Goal: Task Accomplishment & Management: Manage account settings

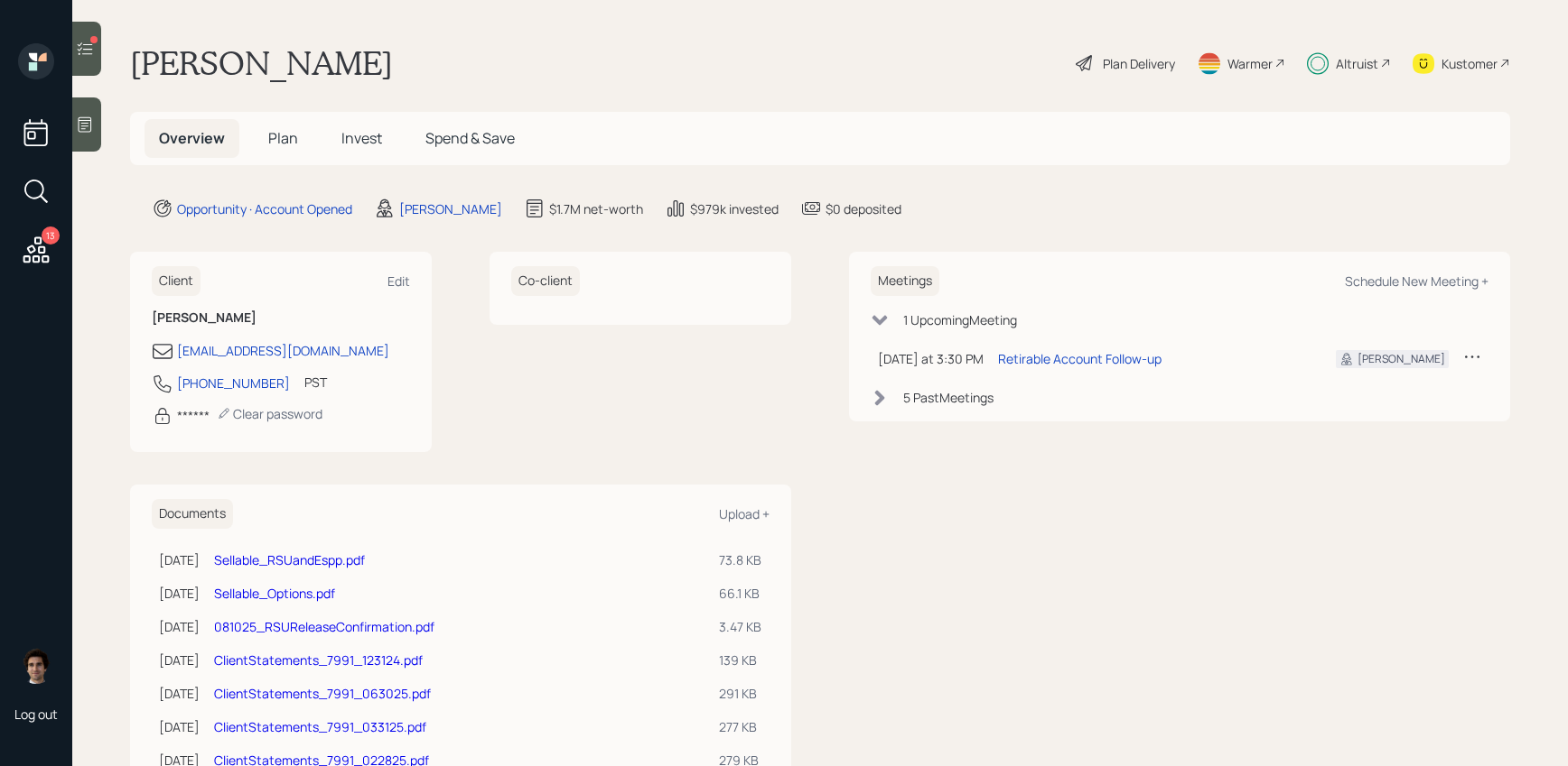
click at [1106, 66] on div "Plan Delivery" at bounding box center [1139, 63] width 73 height 19
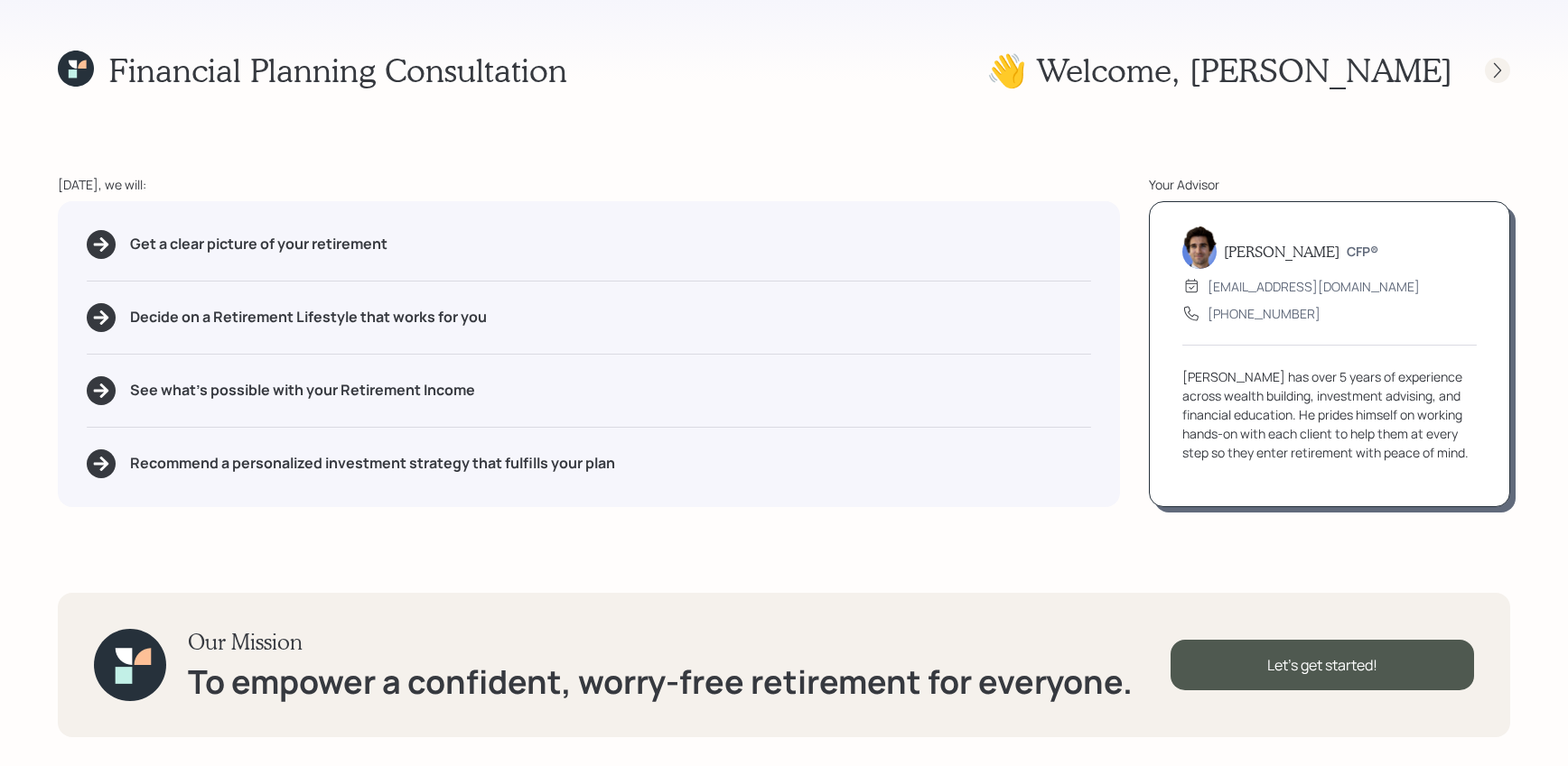
click at [1496, 78] on icon at bounding box center [1497, 71] width 18 height 18
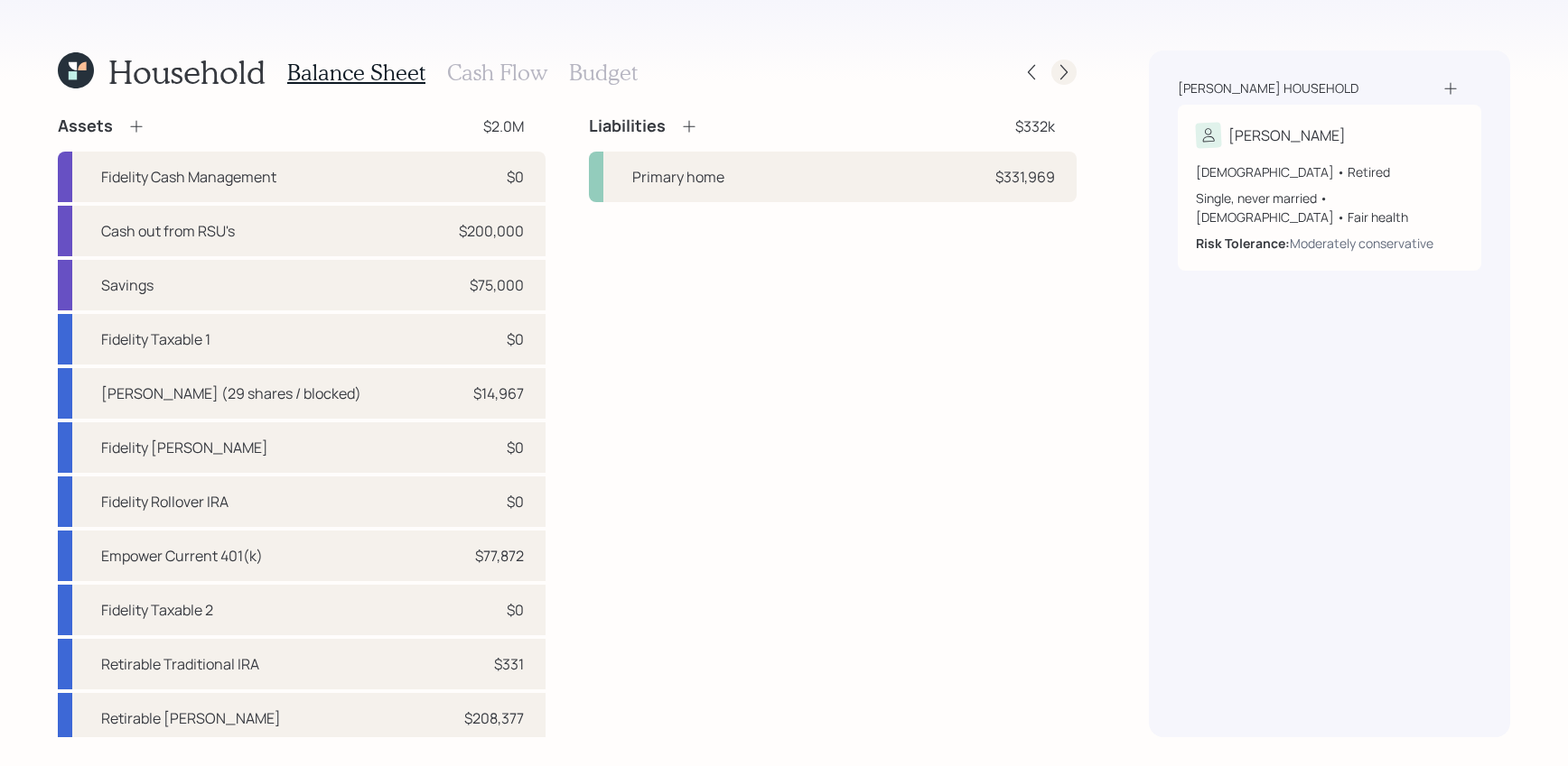
click at [1066, 80] on icon at bounding box center [1064, 73] width 18 height 18
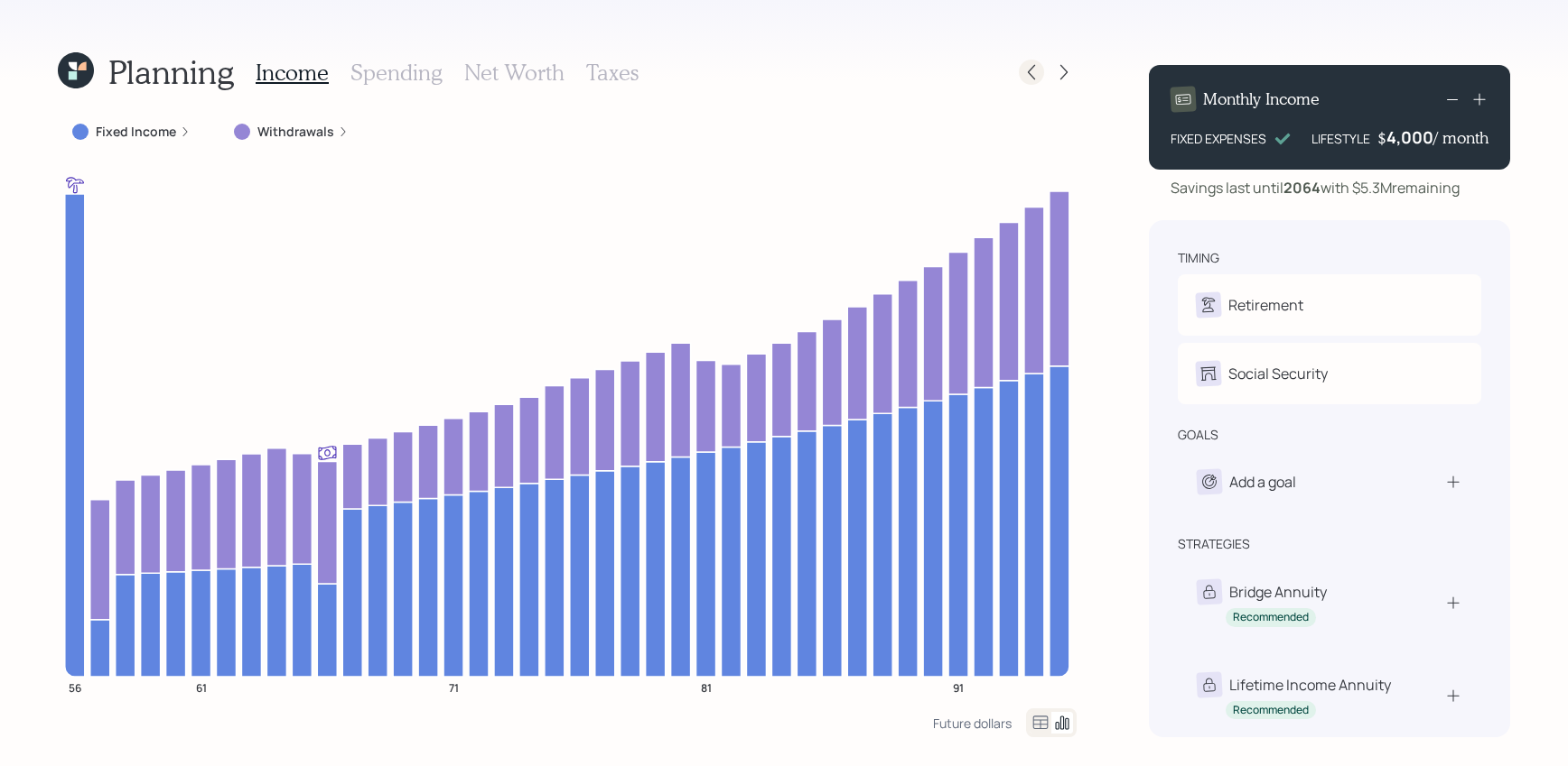
click at [1032, 65] on icon at bounding box center [1031, 73] width 18 height 18
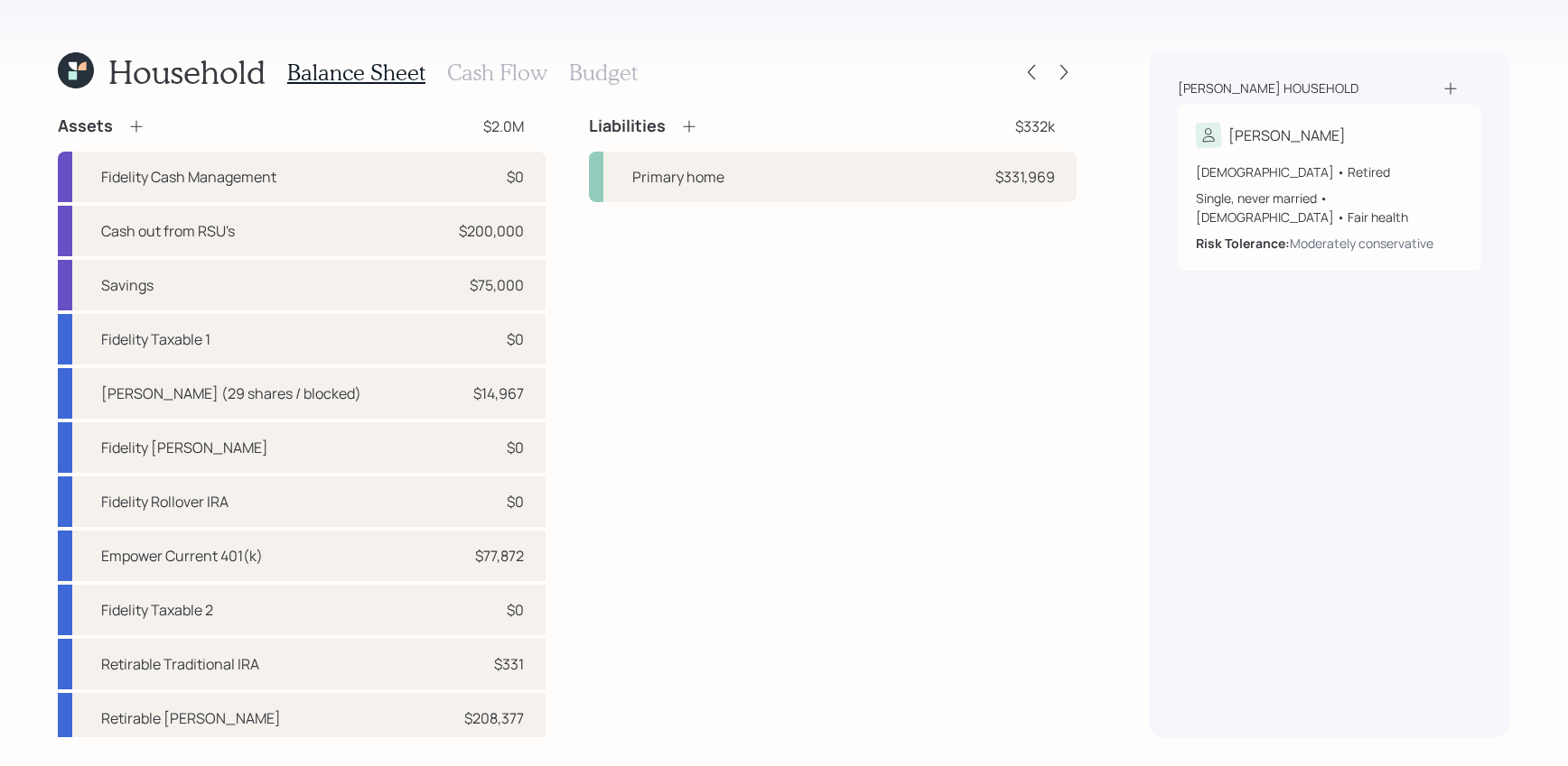
click at [81, 82] on icon at bounding box center [76, 71] width 36 height 36
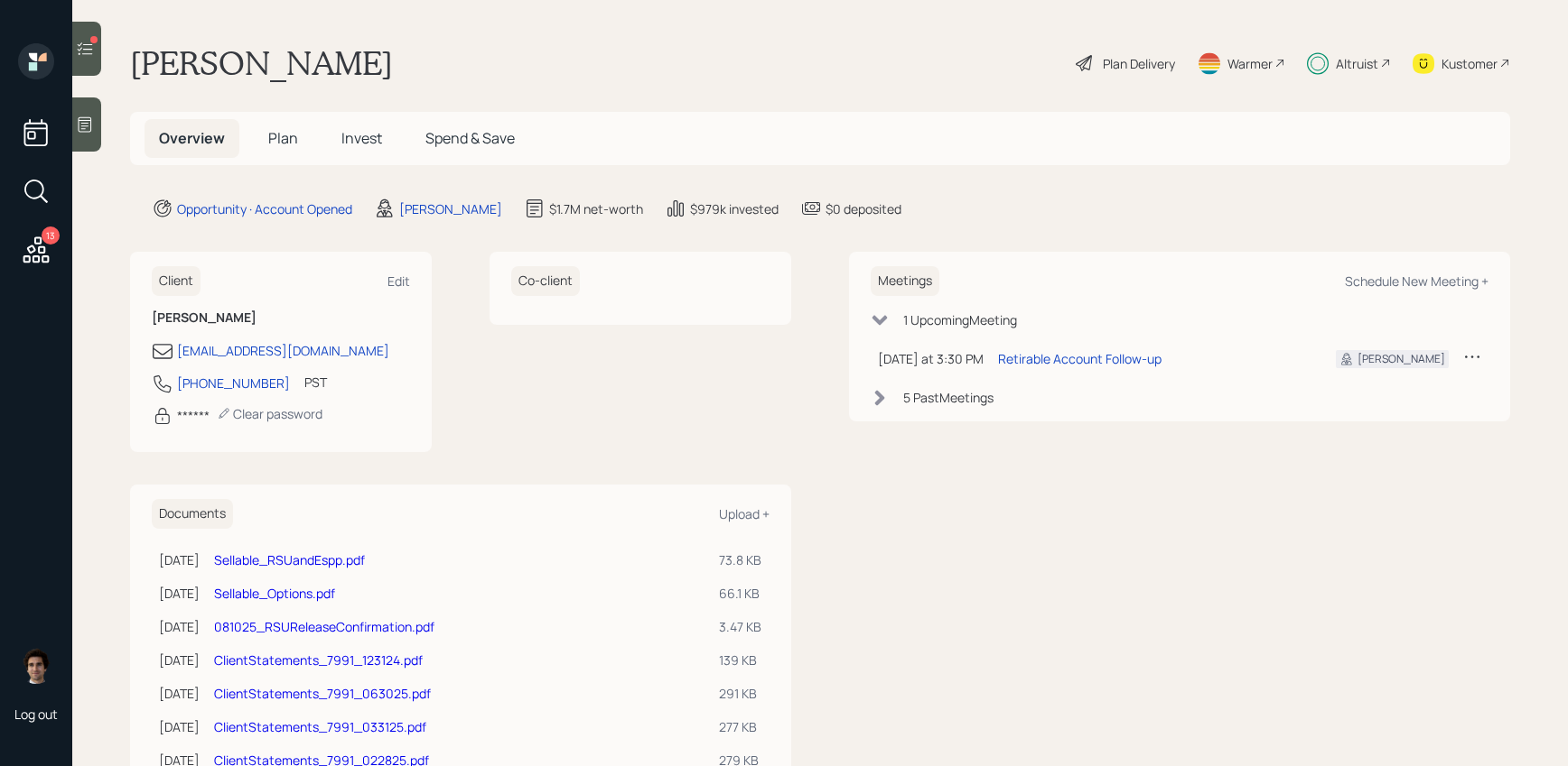
click at [341, 134] on span "Invest" at bounding box center [361, 138] width 41 height 20
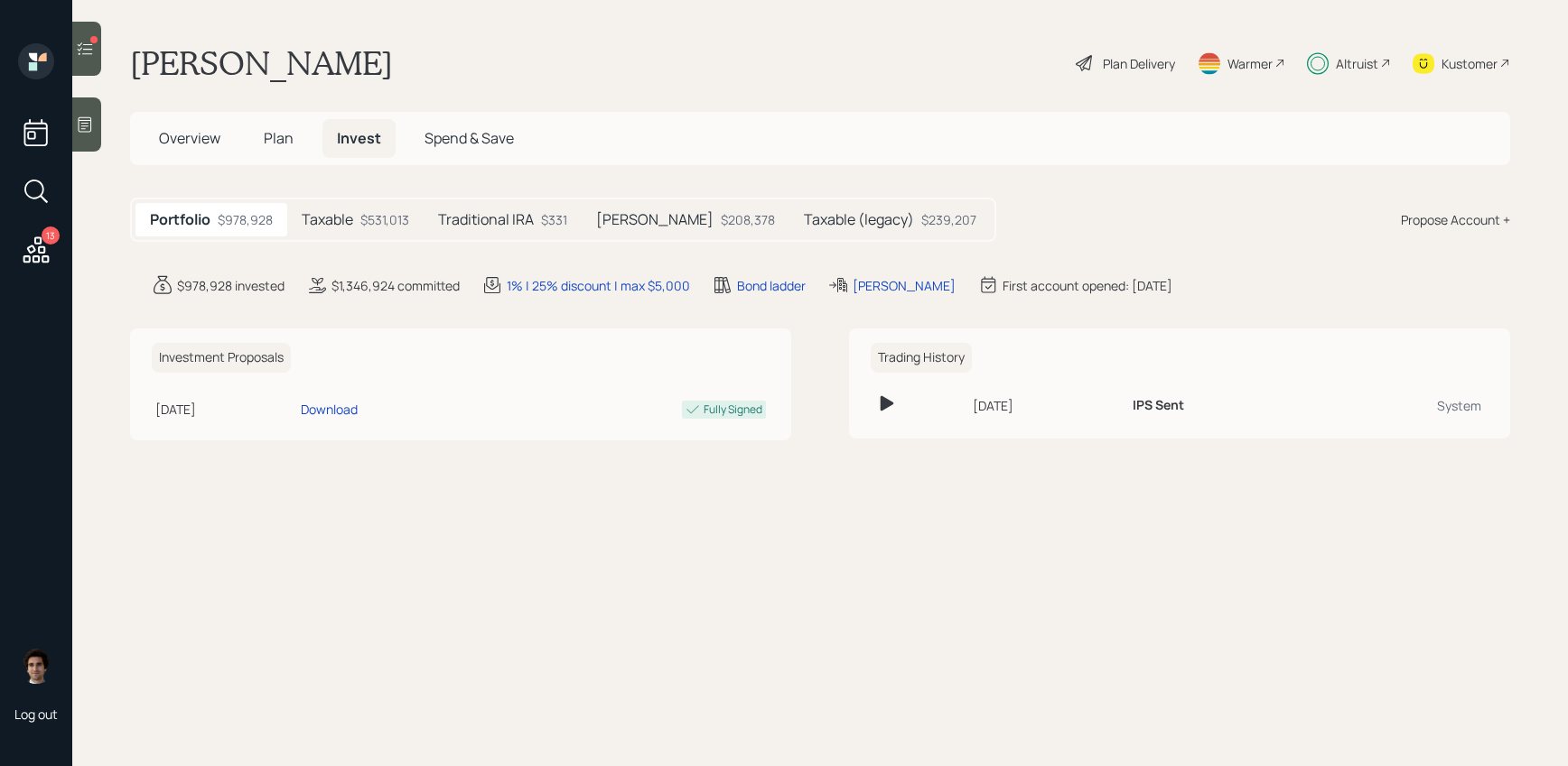
click at [803, 220] on h5 "Taxable (legacy)" at bounding box center [858, 219] width 110 height 17
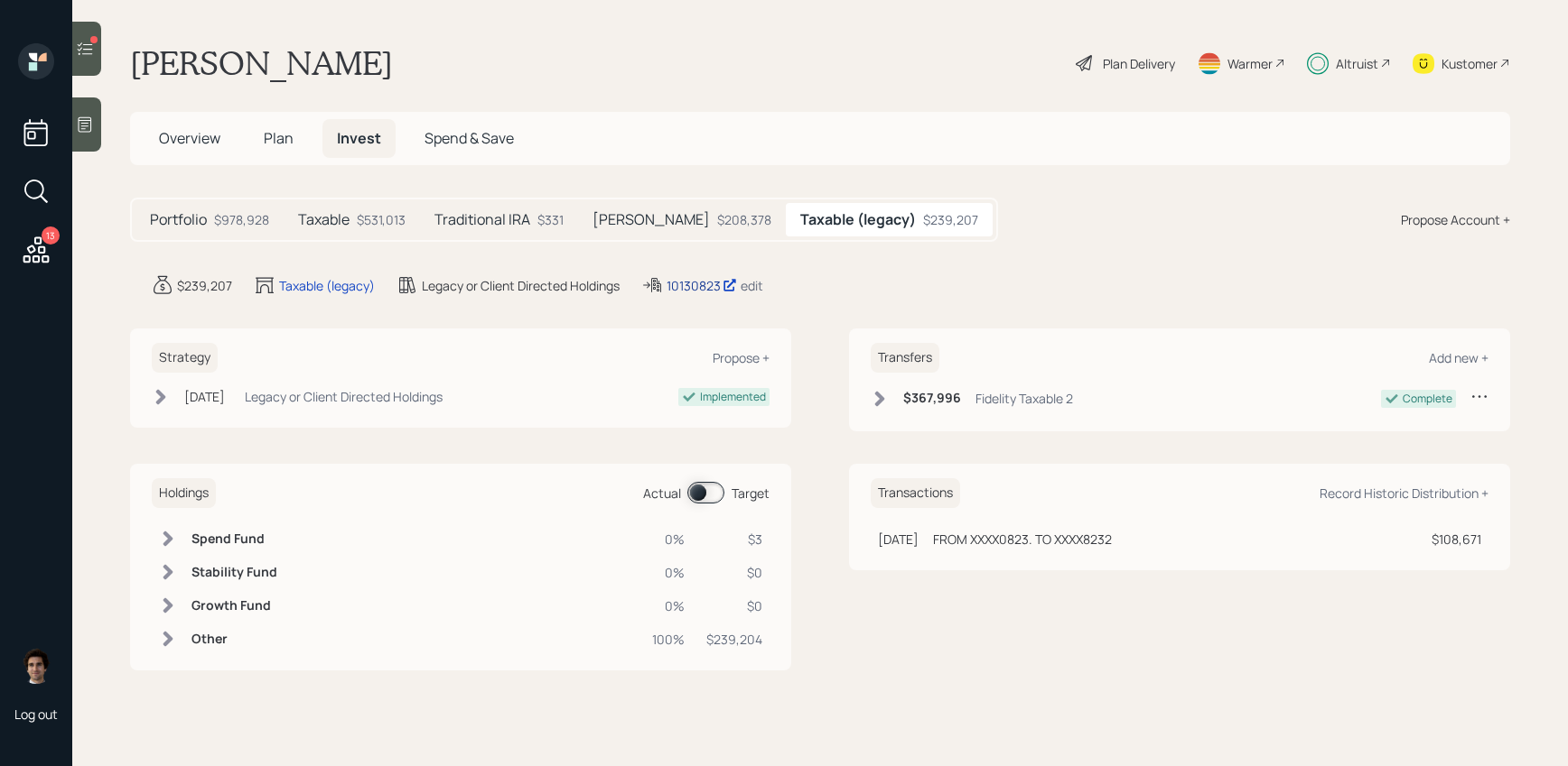
click at [676, 284] on div "10130823" at bounding box center [702, 286] width 71 height 19
click at [1442, 74] on div "Kustomer" at bounding box center [1461, 63] width 98 height 40
click at [229, 231] on div "Portfolio $978,928" at bounding box center [209, 219] width 148 height 34
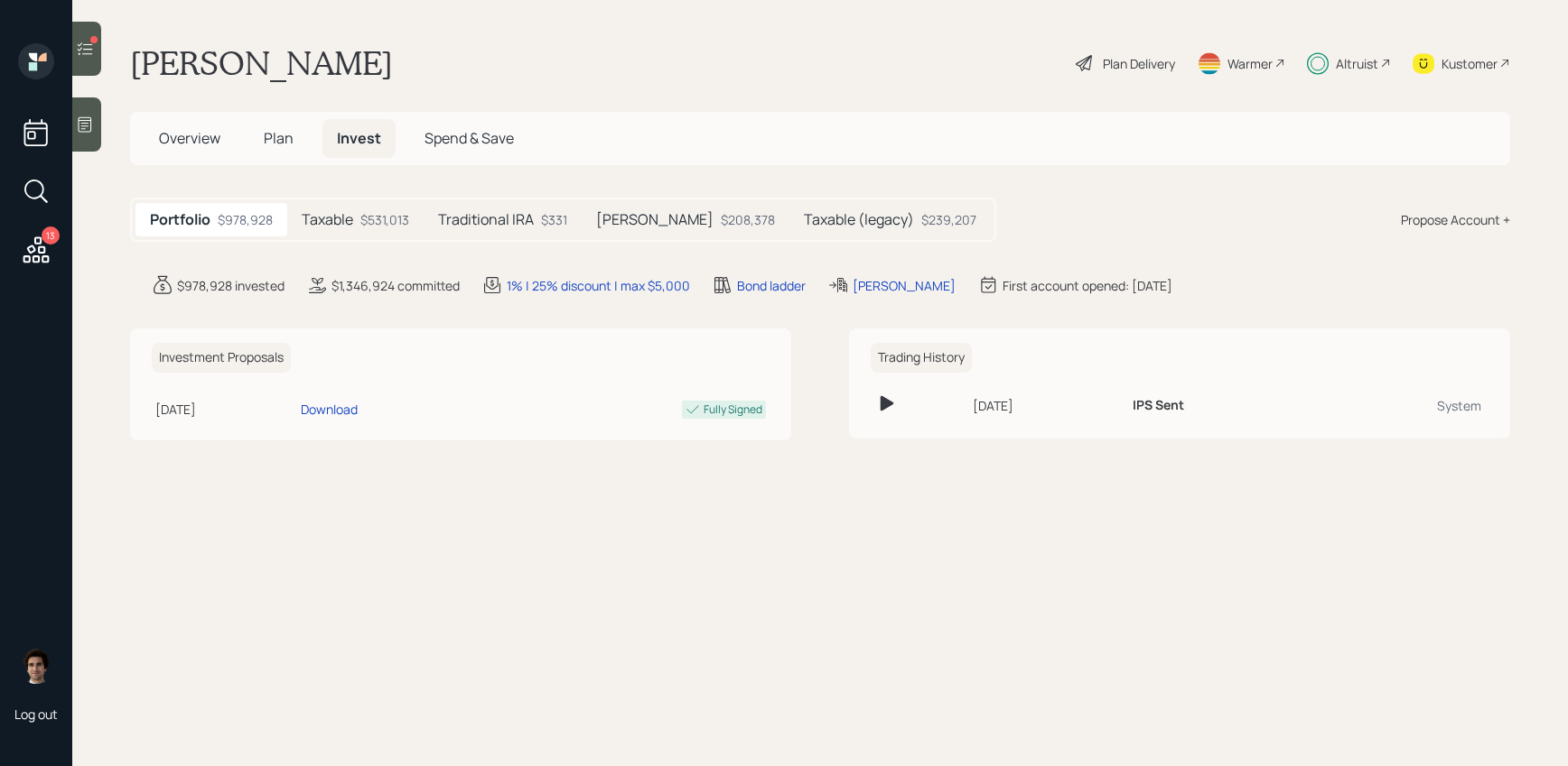
click at [269, 147] on span "Plan" at bounding box center [278, 138] width 30 height 20
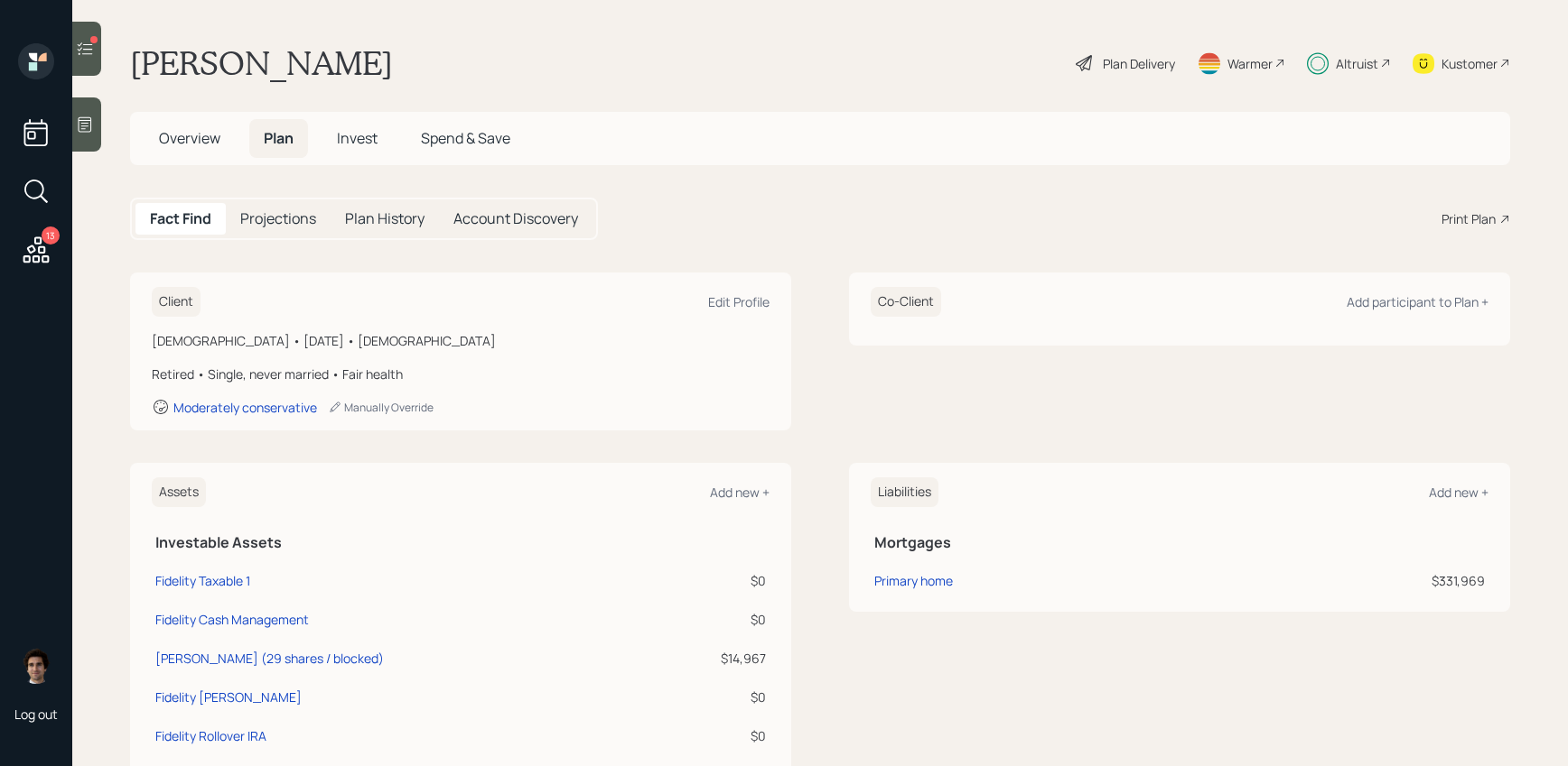
click at [190, 151] on h5 "Overview" at bounding box center [190, 138] width 91 height 39
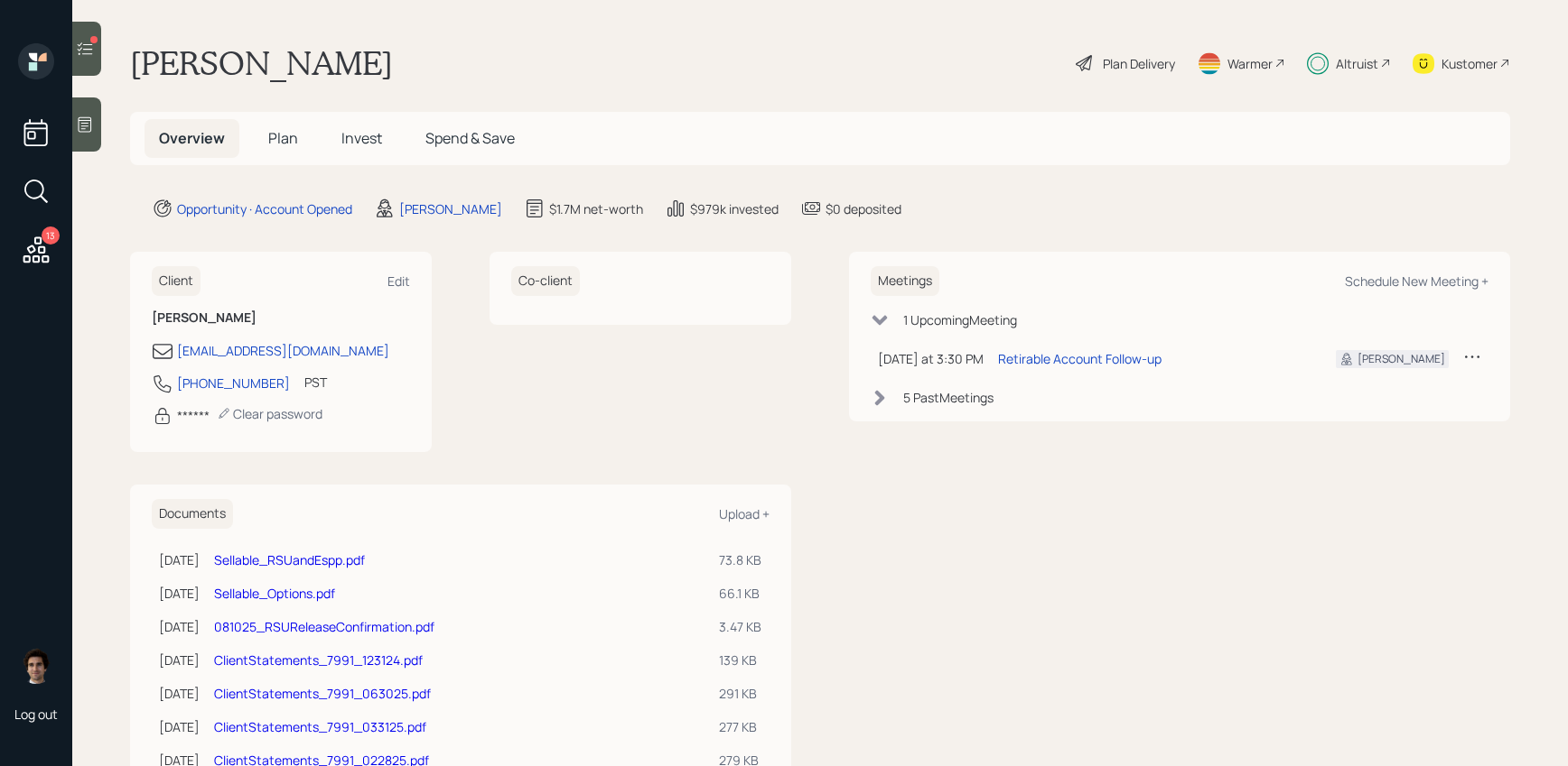
click at [297, 160] on div "Overview Plan Invest Spend & Save" at bounding box center [820, 138] width 1380 height 53
click at [285, 149] on h5 "Plan" at bounding box center [283, 138] width 59 height 39
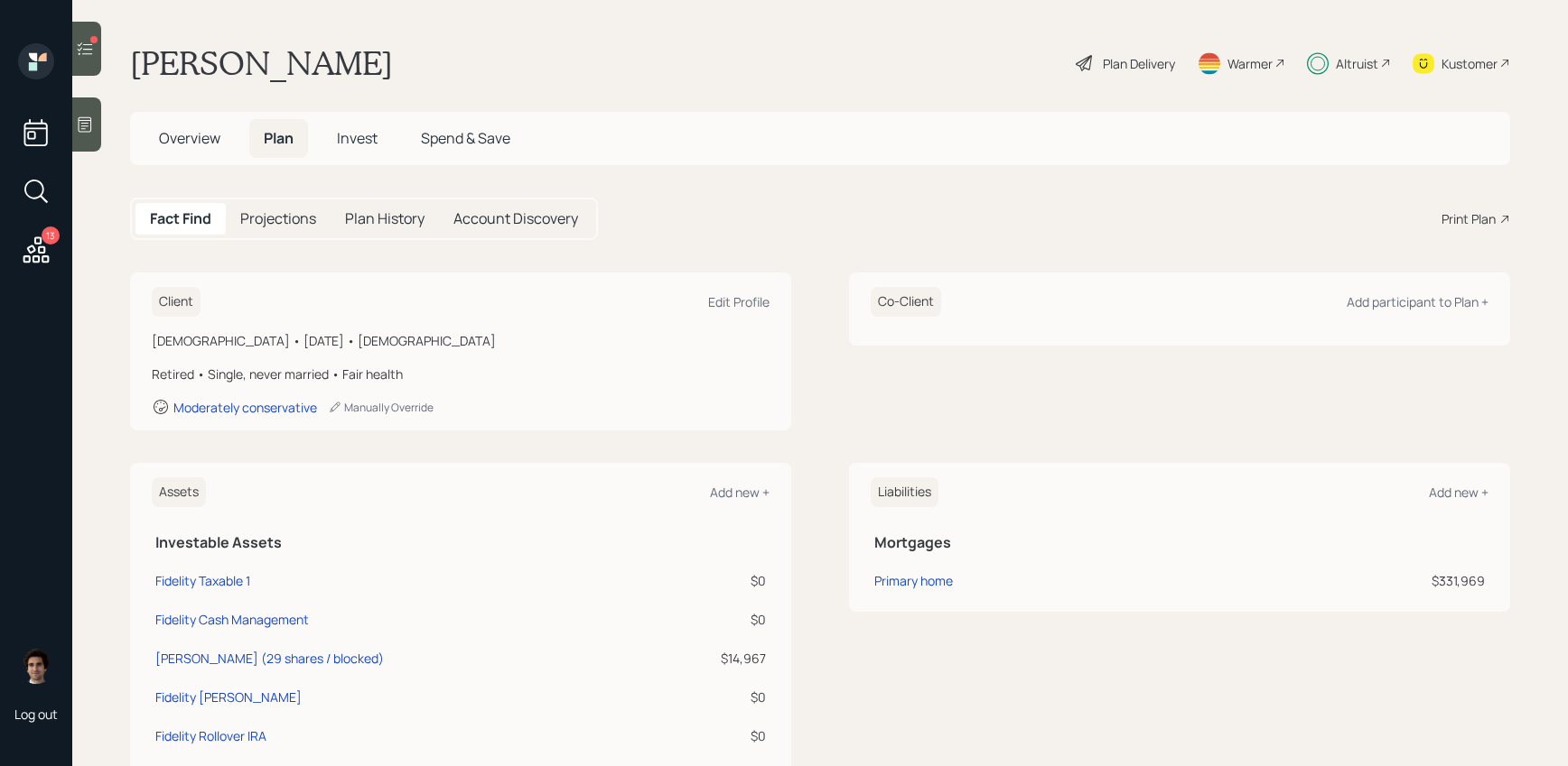
click at [207, 147] on span "Overview" at bounding box center [190, 138] width 62 height 20
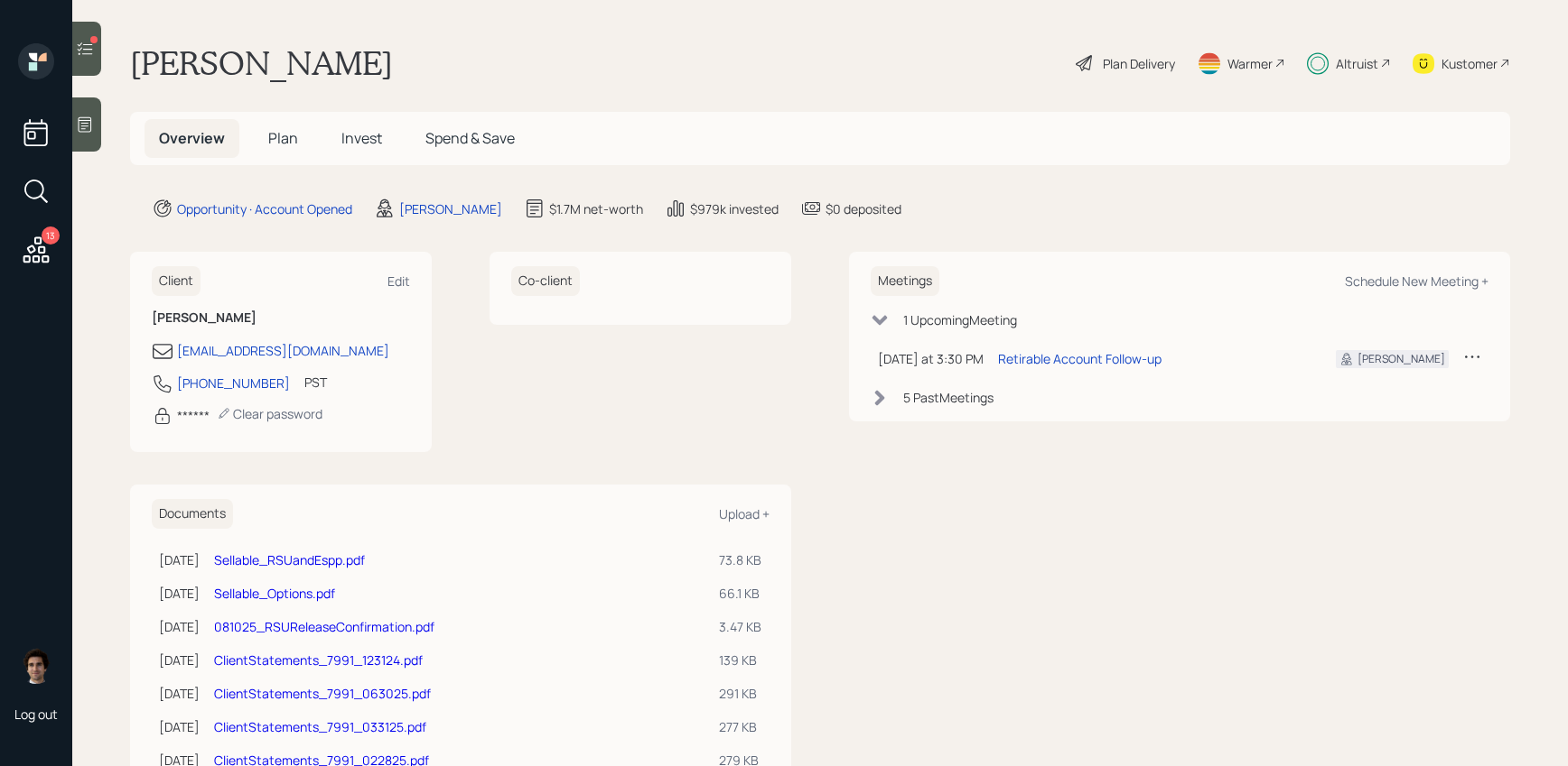
click at [1142, 80] on div "Plan Delivery" at bounding box center [1125, 63] width 103 height 40
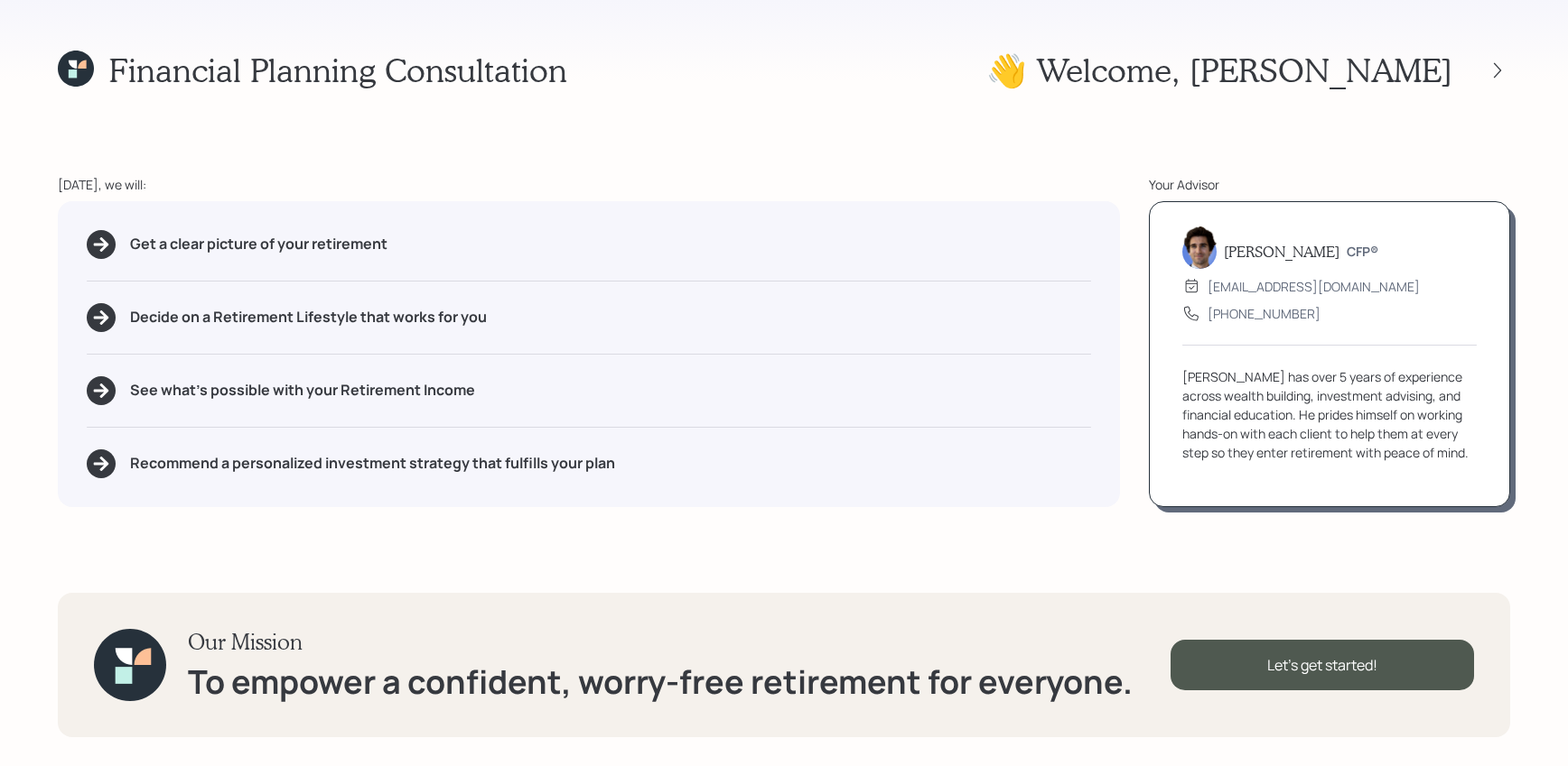
click at [1521, 100] on div "Financial Planning Consultation 👋 Welcome , [PERSON_NAME] [DATE], we will: Get …" at bounding box center [784, 383] width 1568 height 766
click at [1504, 77] on icon at bounding box center [1497, 71] width 18 height 18
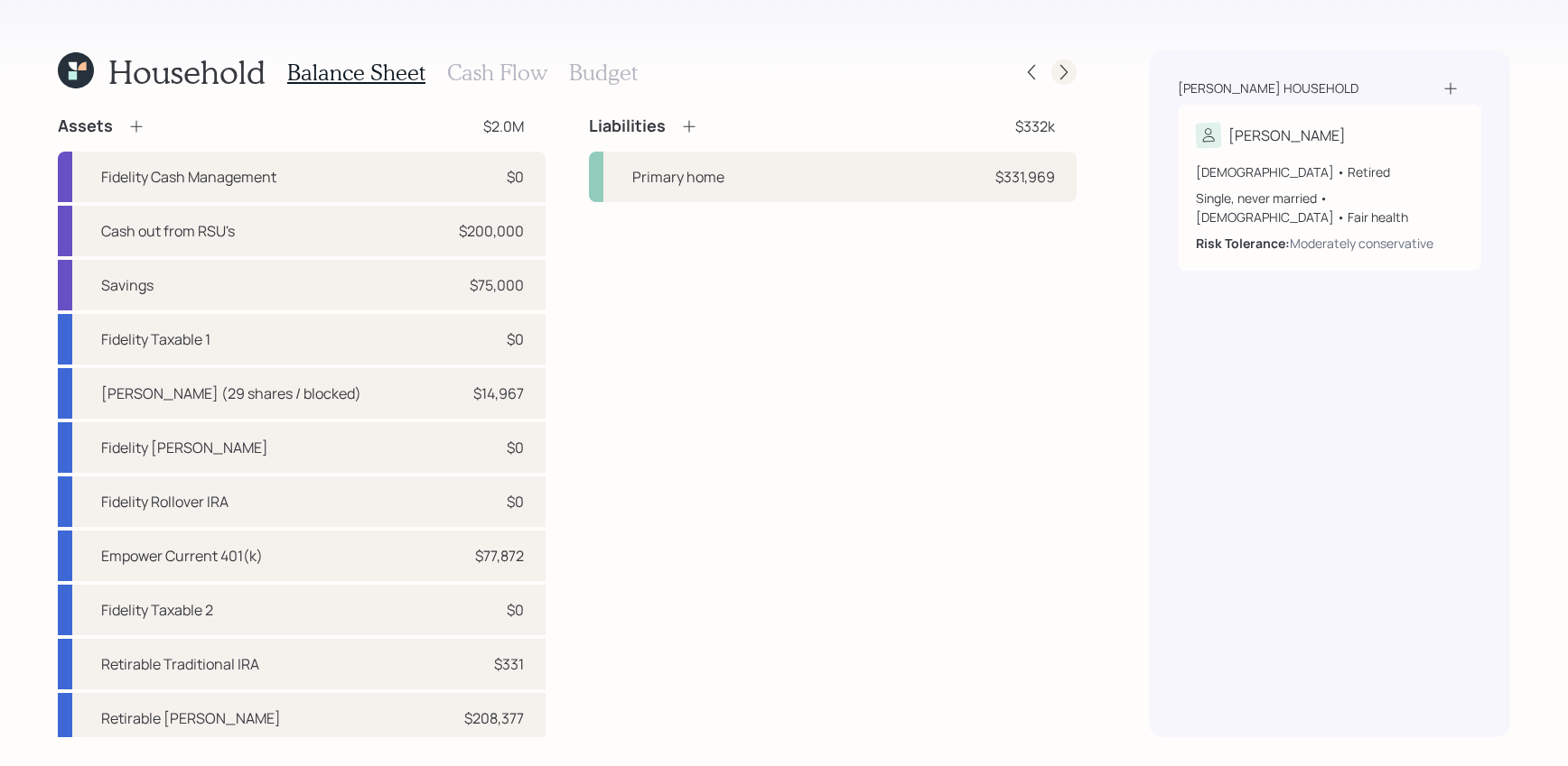
click at [1070, 84] on div at bounding box center [1047, 73] width 58 height 25
click at [1067, 83] on div at bounding box center [1064, 73] width 25 height 25
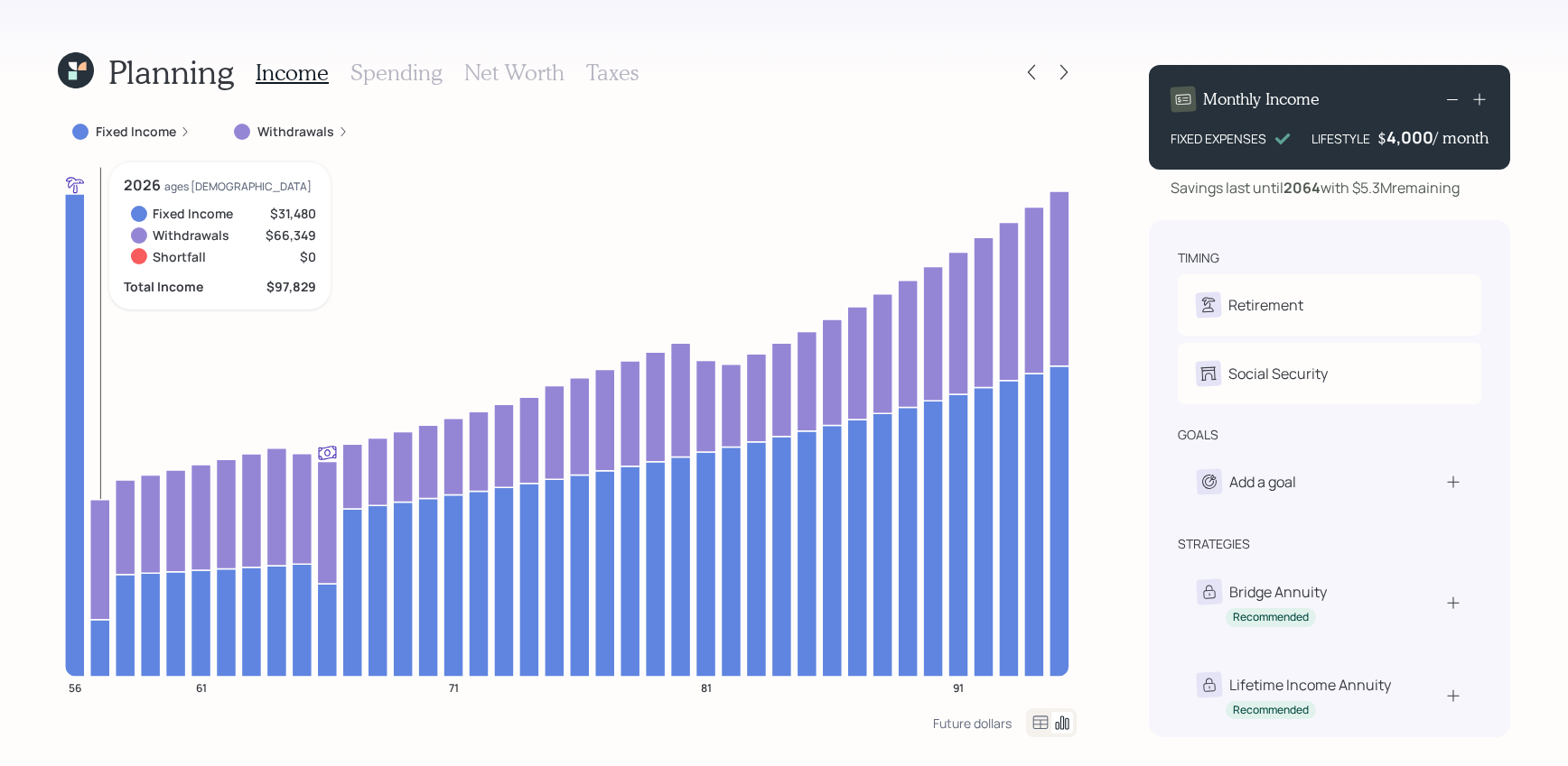
click at [99, 550] on icon at bounding box center [101, 559] width 20 height 120
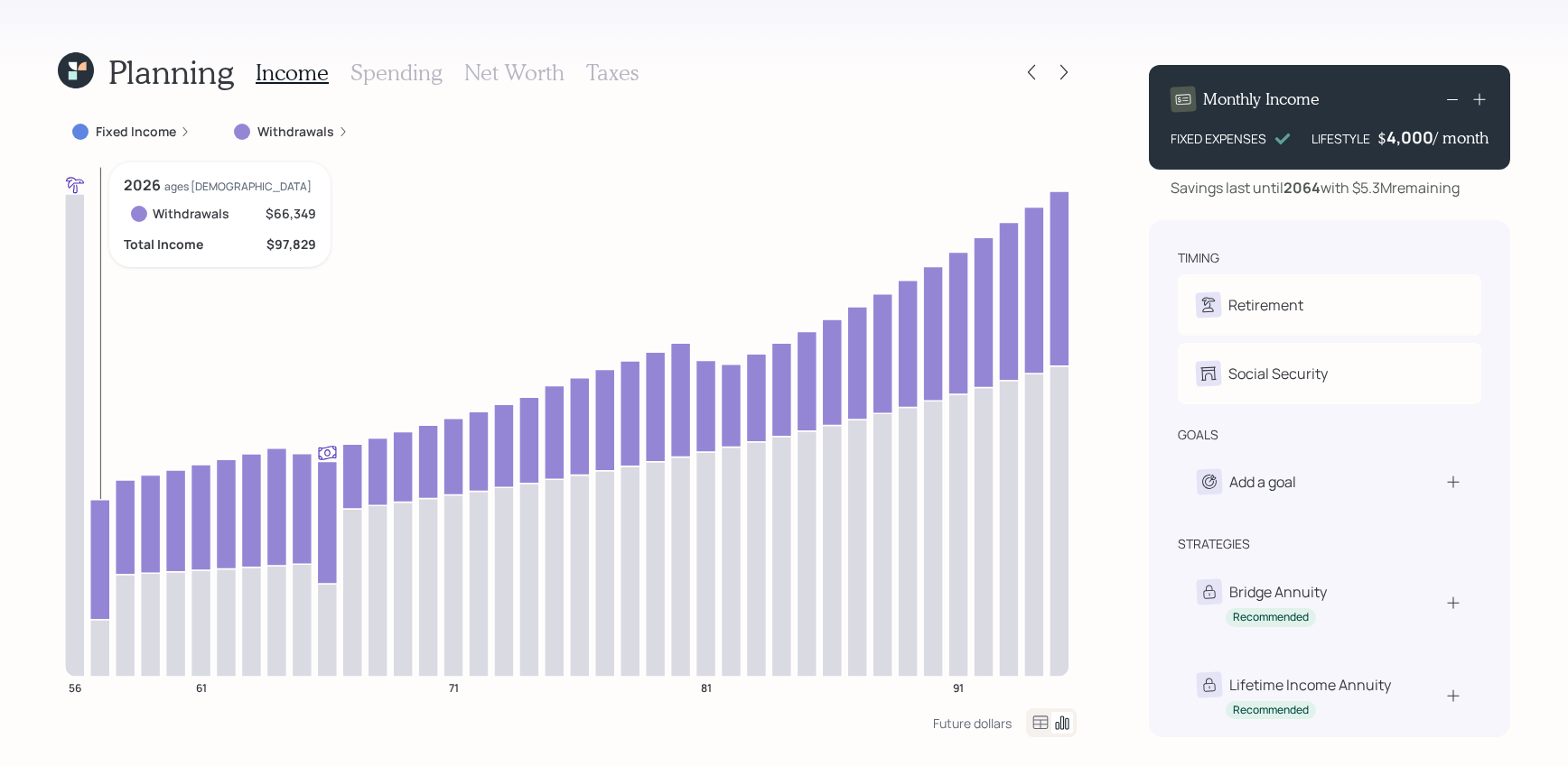
click at [99, 550] on icon at bounding box center [101, 559] width 20 height 120
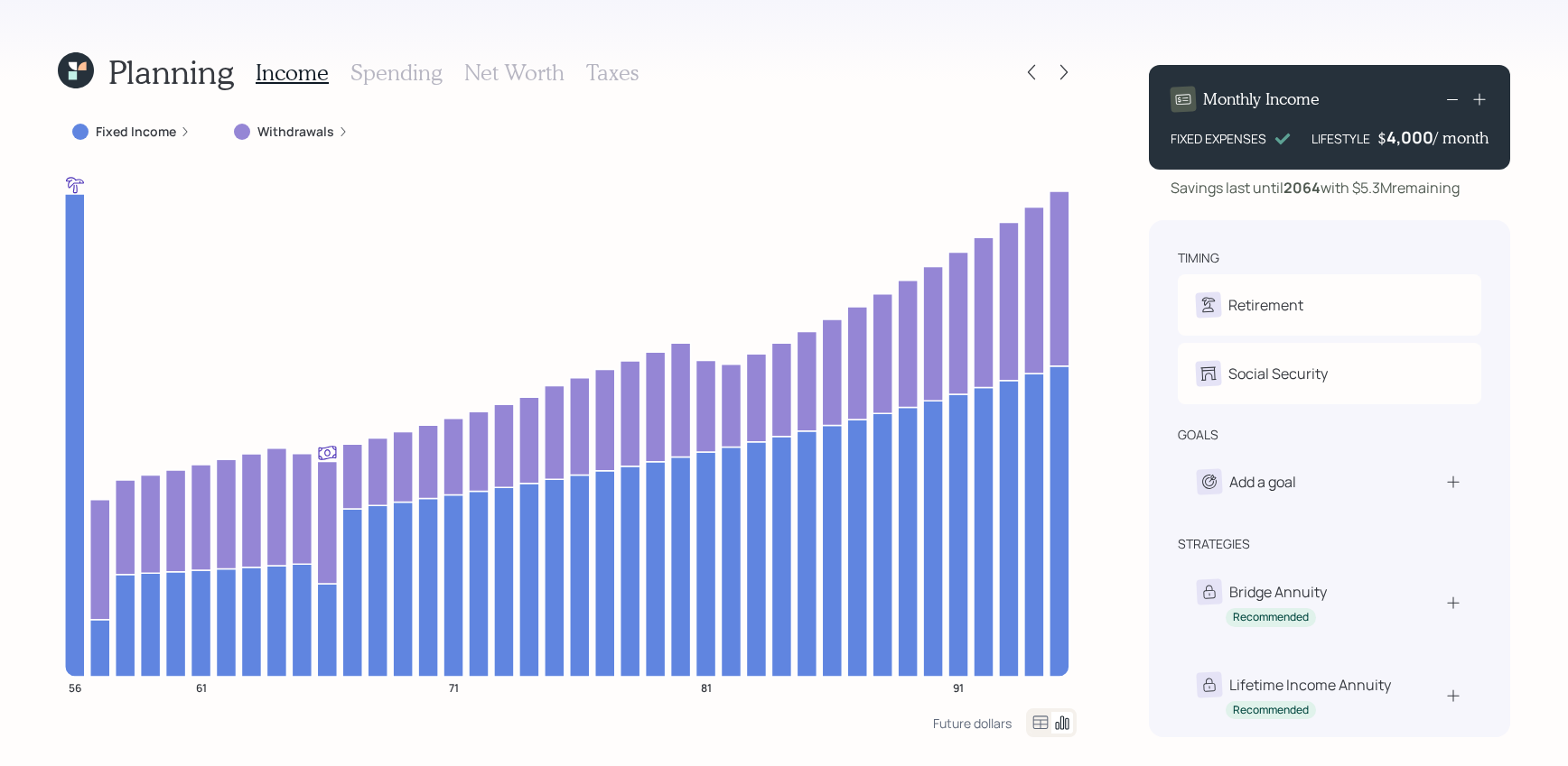
click at [162, 130] on label "Fixed Income" at bounding box center [136, 131] width 81 height 18
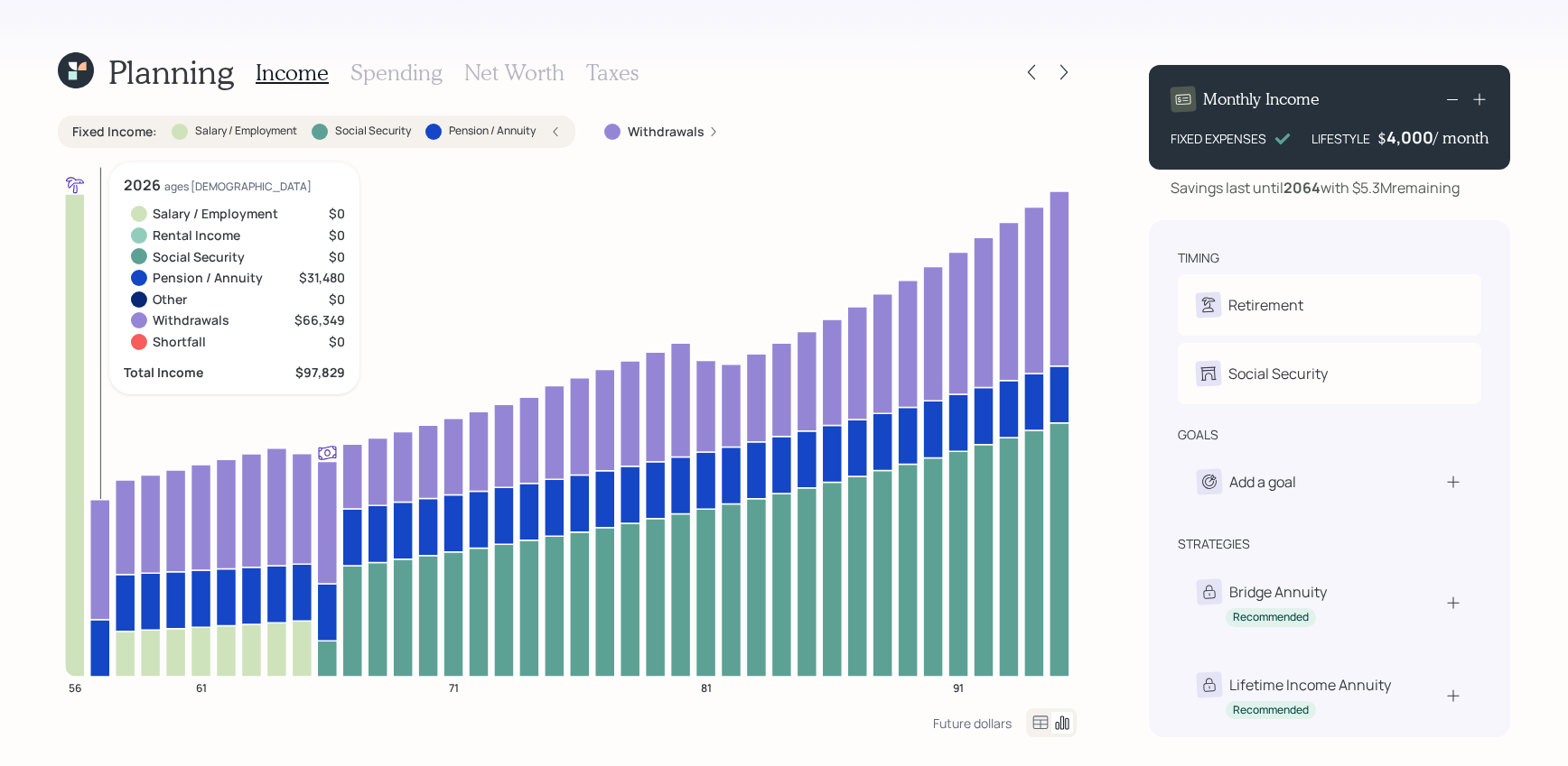
click at [102, 663] on icon at bounding box center [101, 647] width 20 height 57
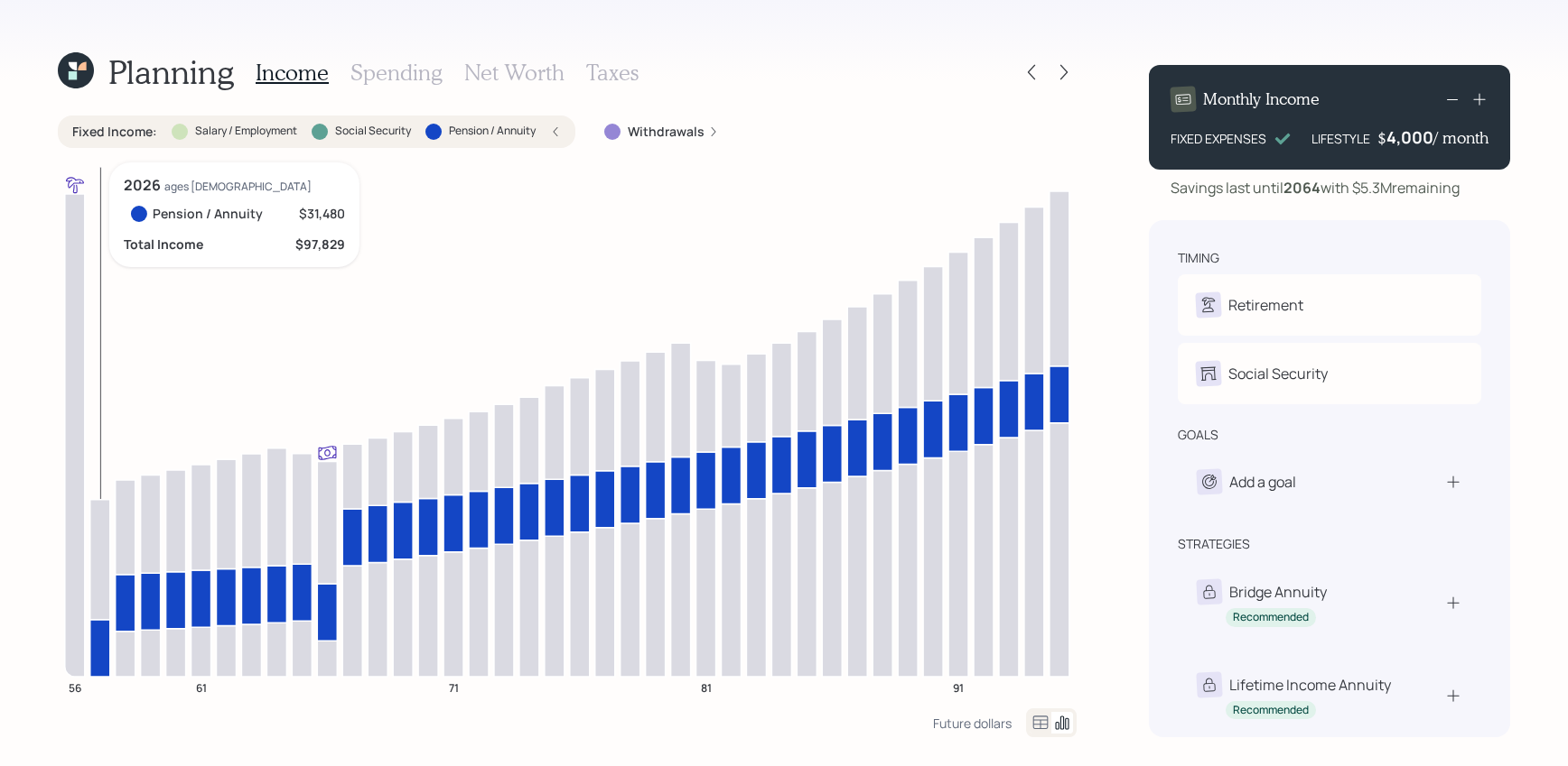
click at [102, 663] on icon at bounding box center [101, 647] width 20 height 57
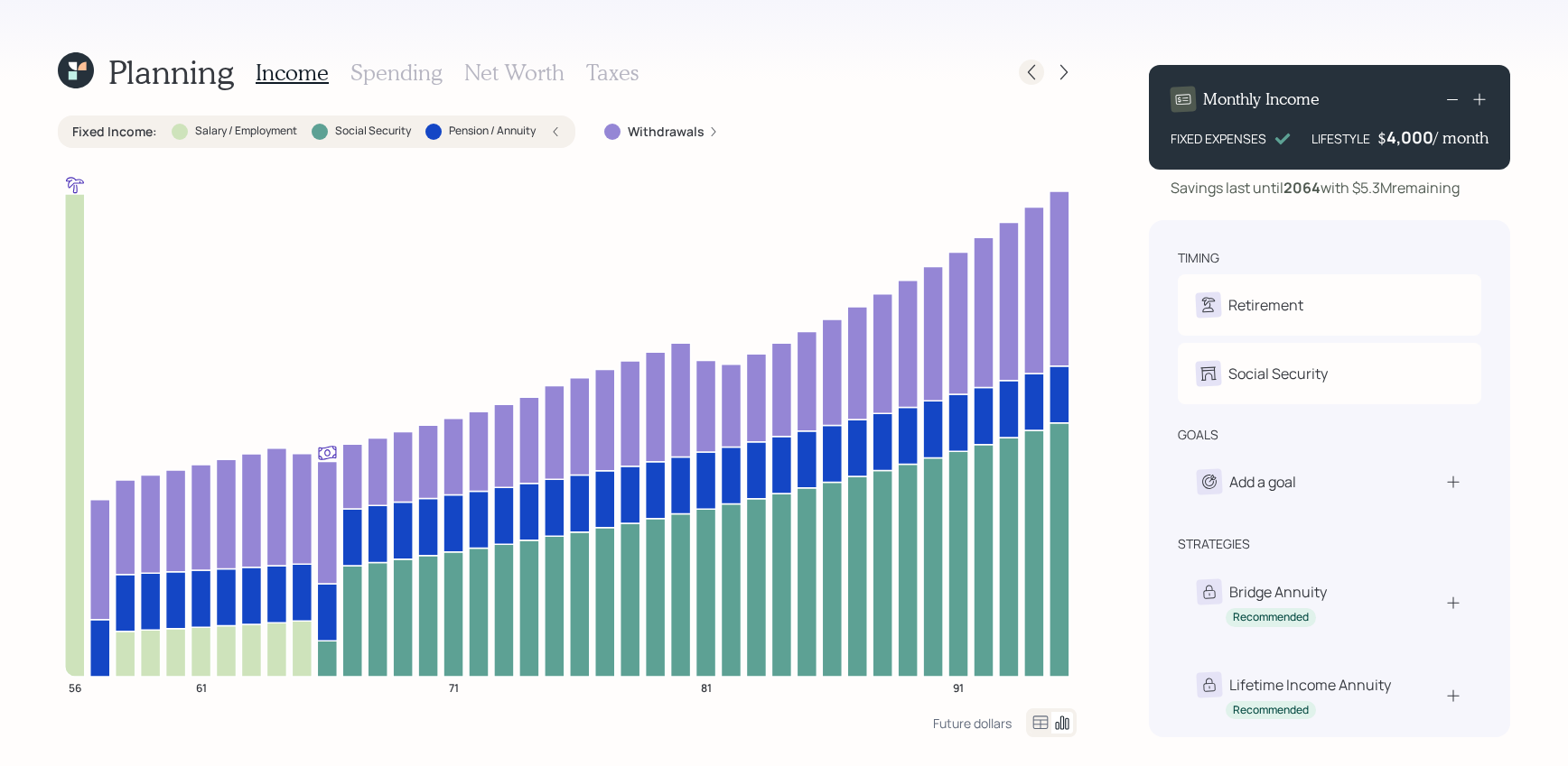
click at [1037, 66] on icon at bounding box center [1031, 73] width 18 height 18
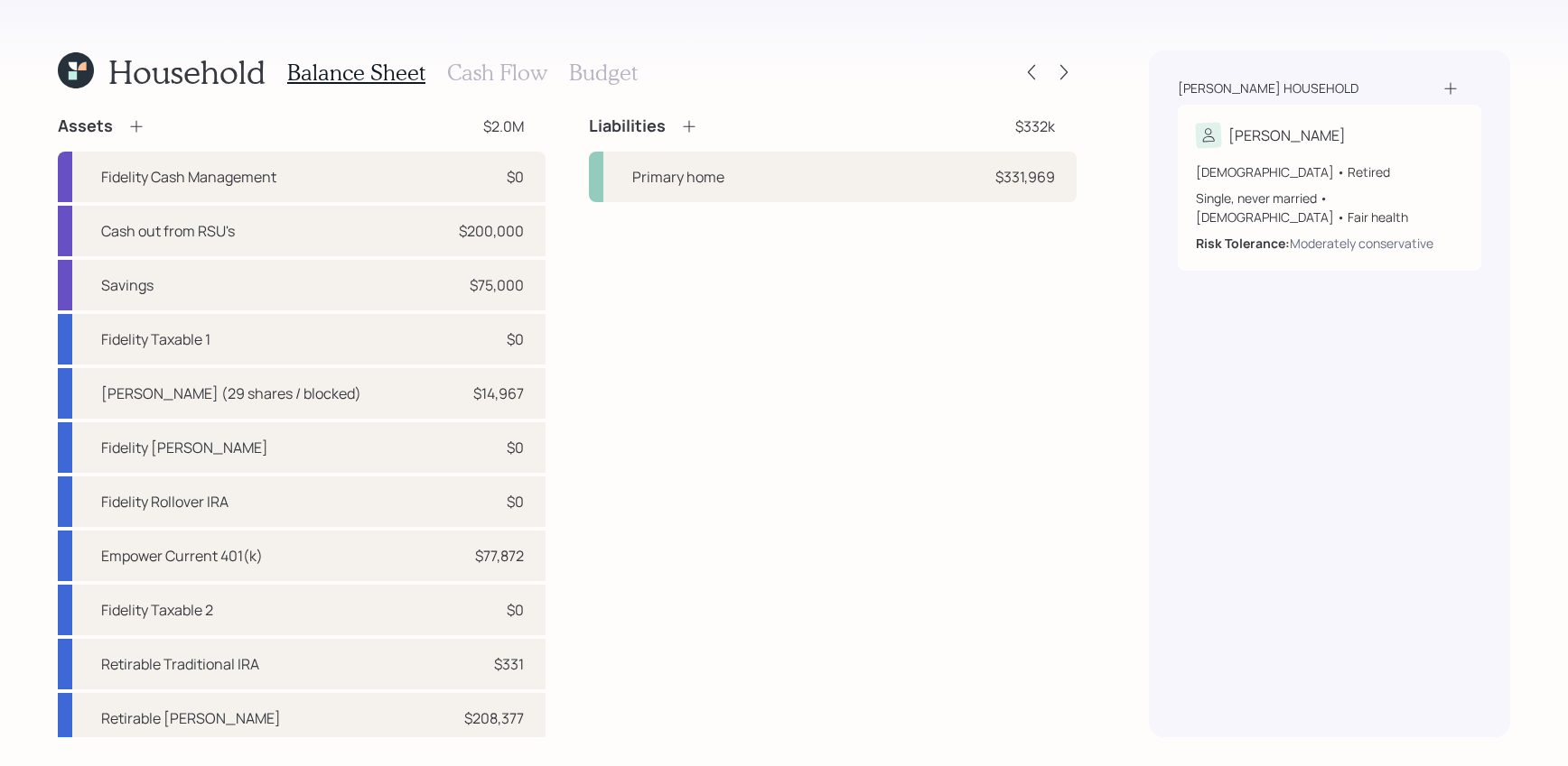
scroll to position [169, 0]
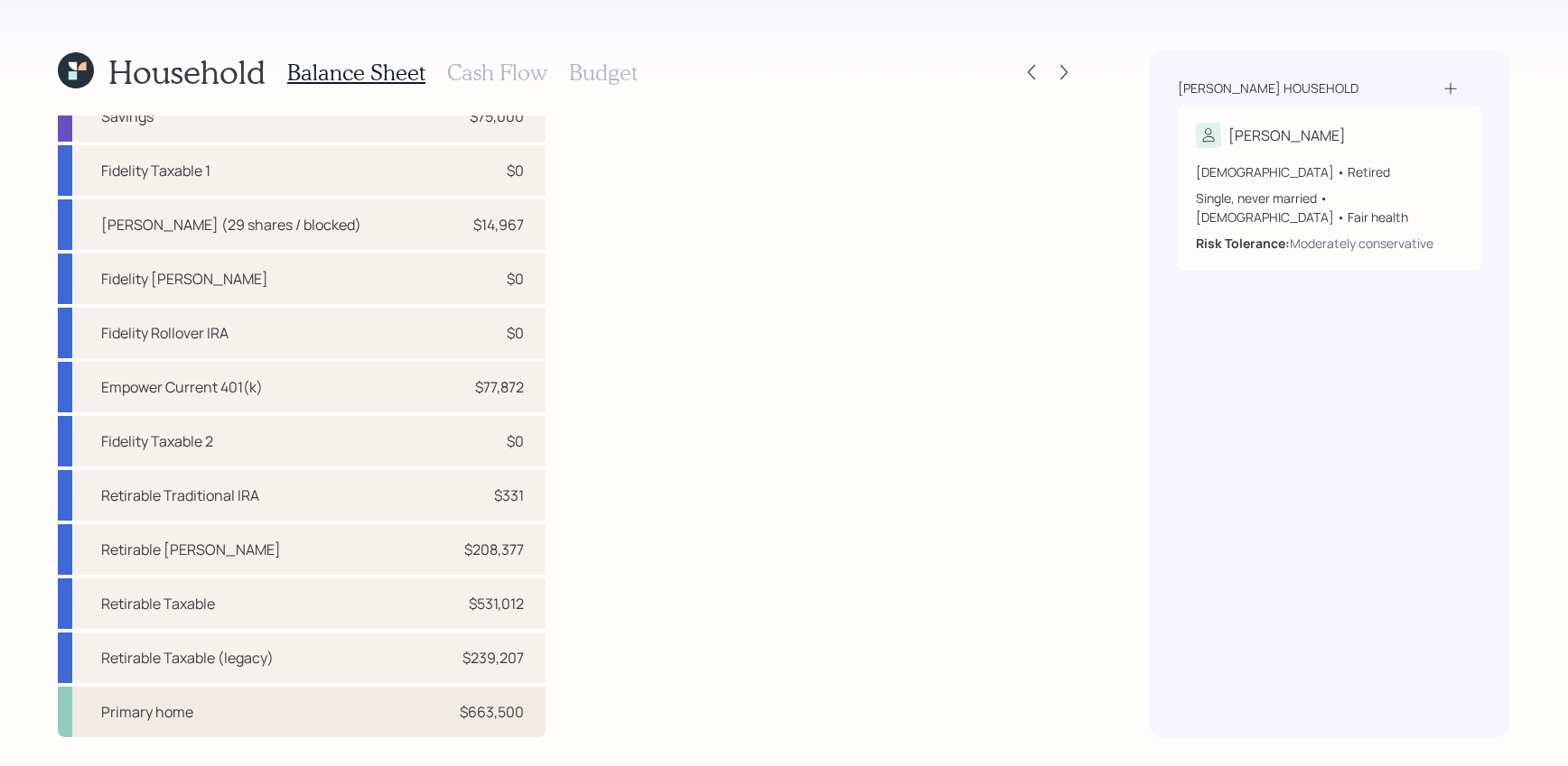
click at [388, 701] on div "Primary home $663,500" at bounding box center [302, 713] width 488 height 51
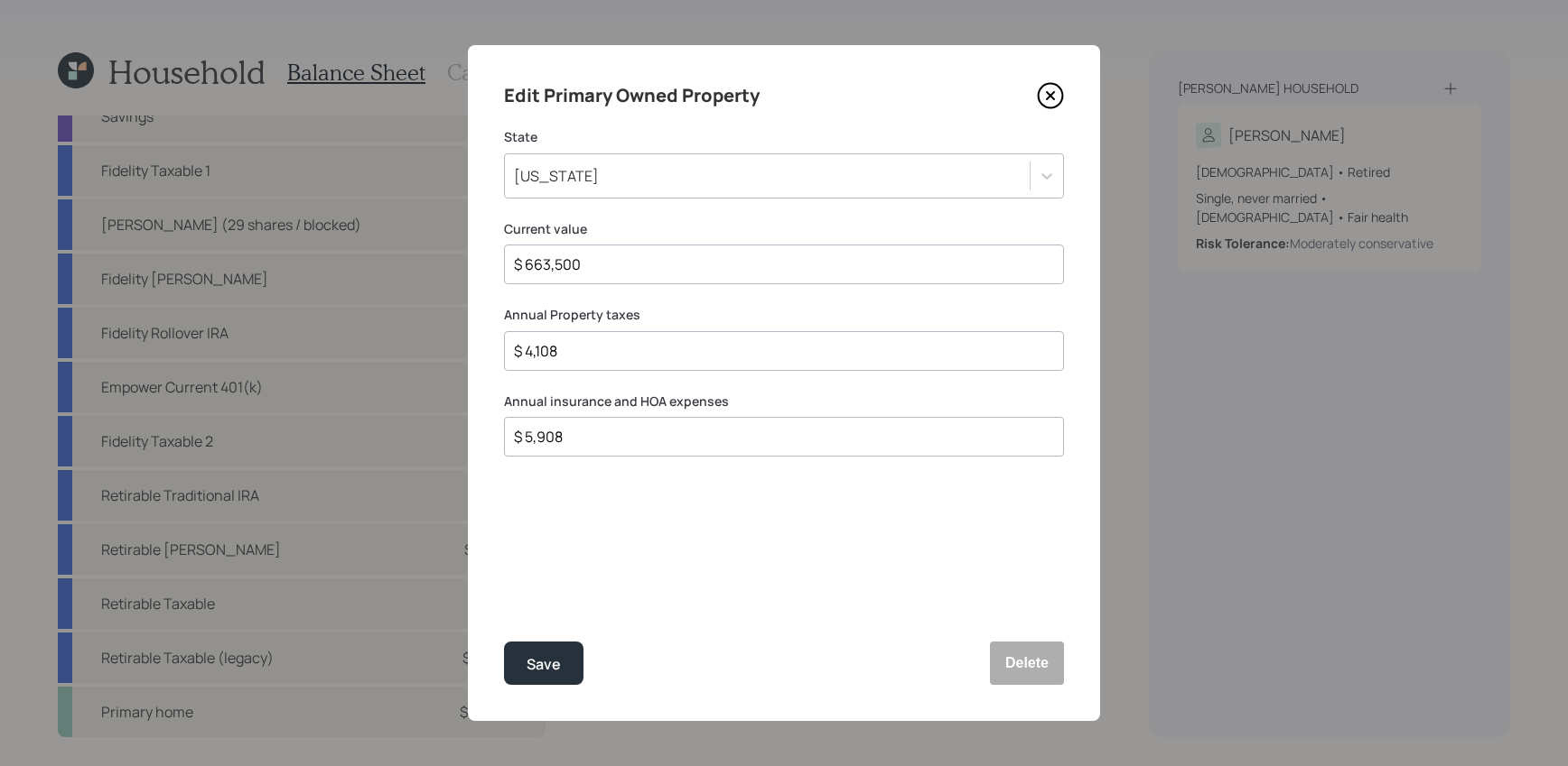
click at [1061, 90] on icon at bounding box center [1050, 96] width 24 height 24
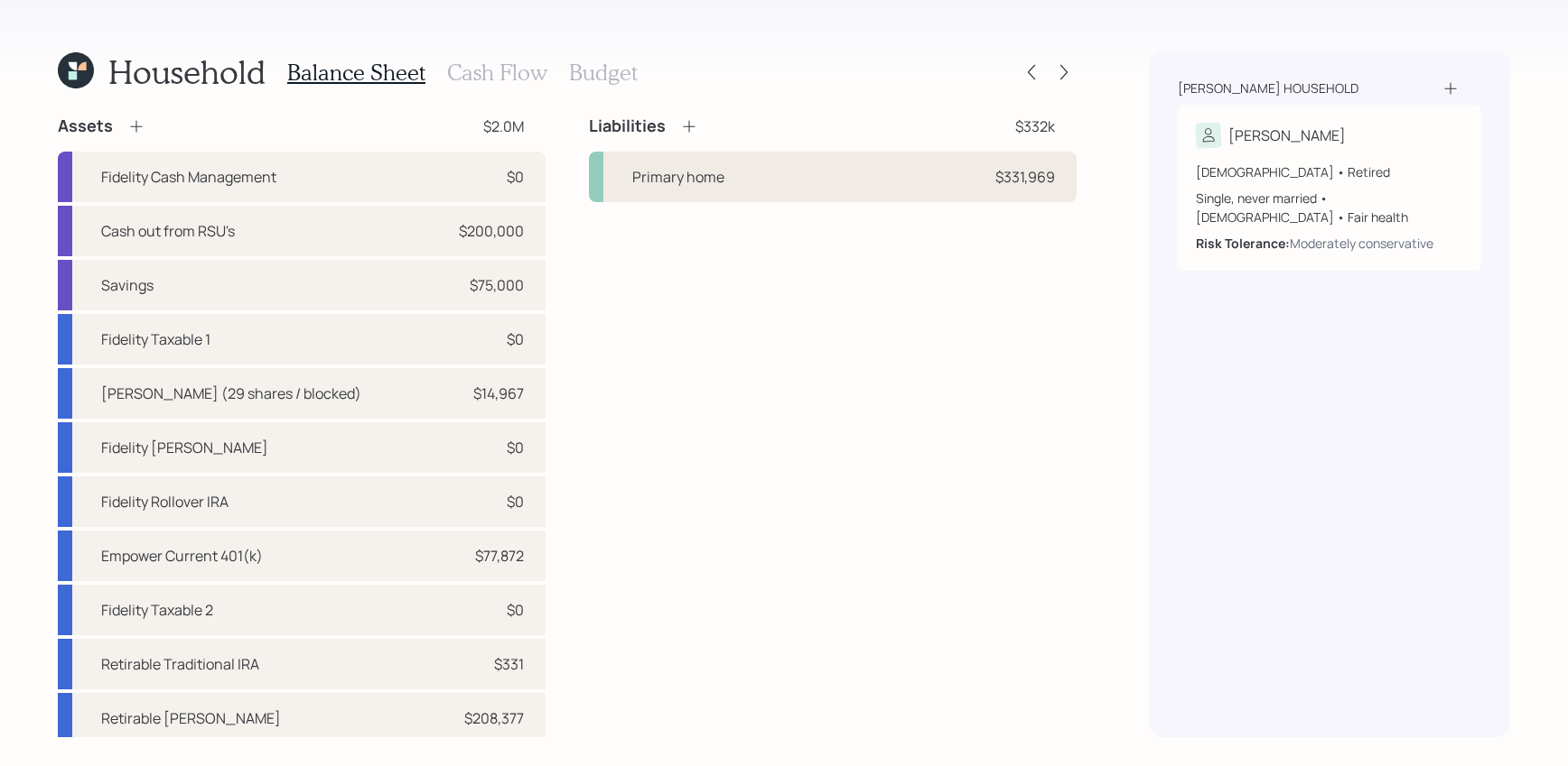
click at [688, 190] on div "Primary home $331,969" at bounding box center [833, 177] width 488 height 51
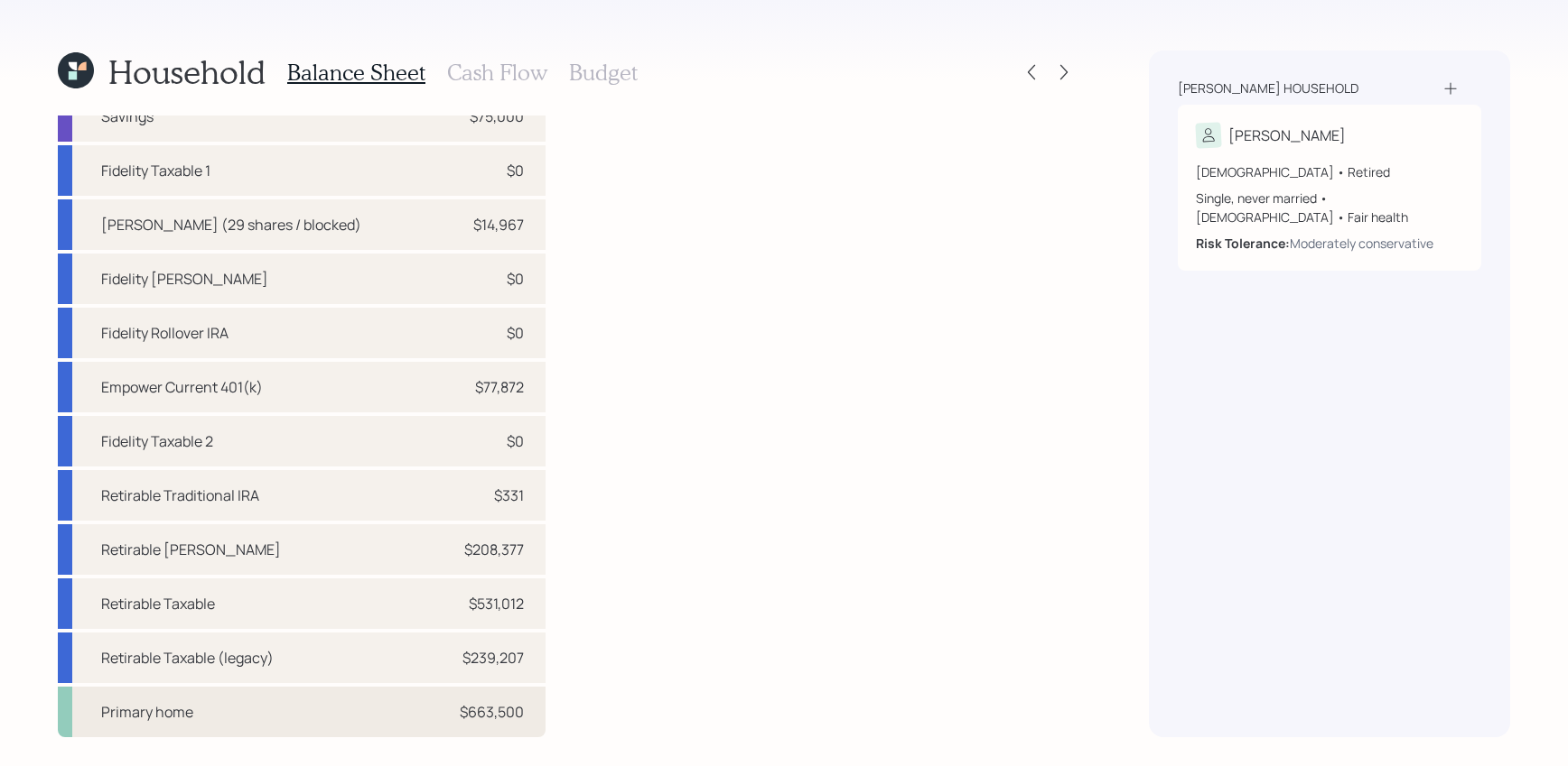
click at [318, 693] on div "Primary home $663,500" at bounding box center [302, 713] width 488 height 51
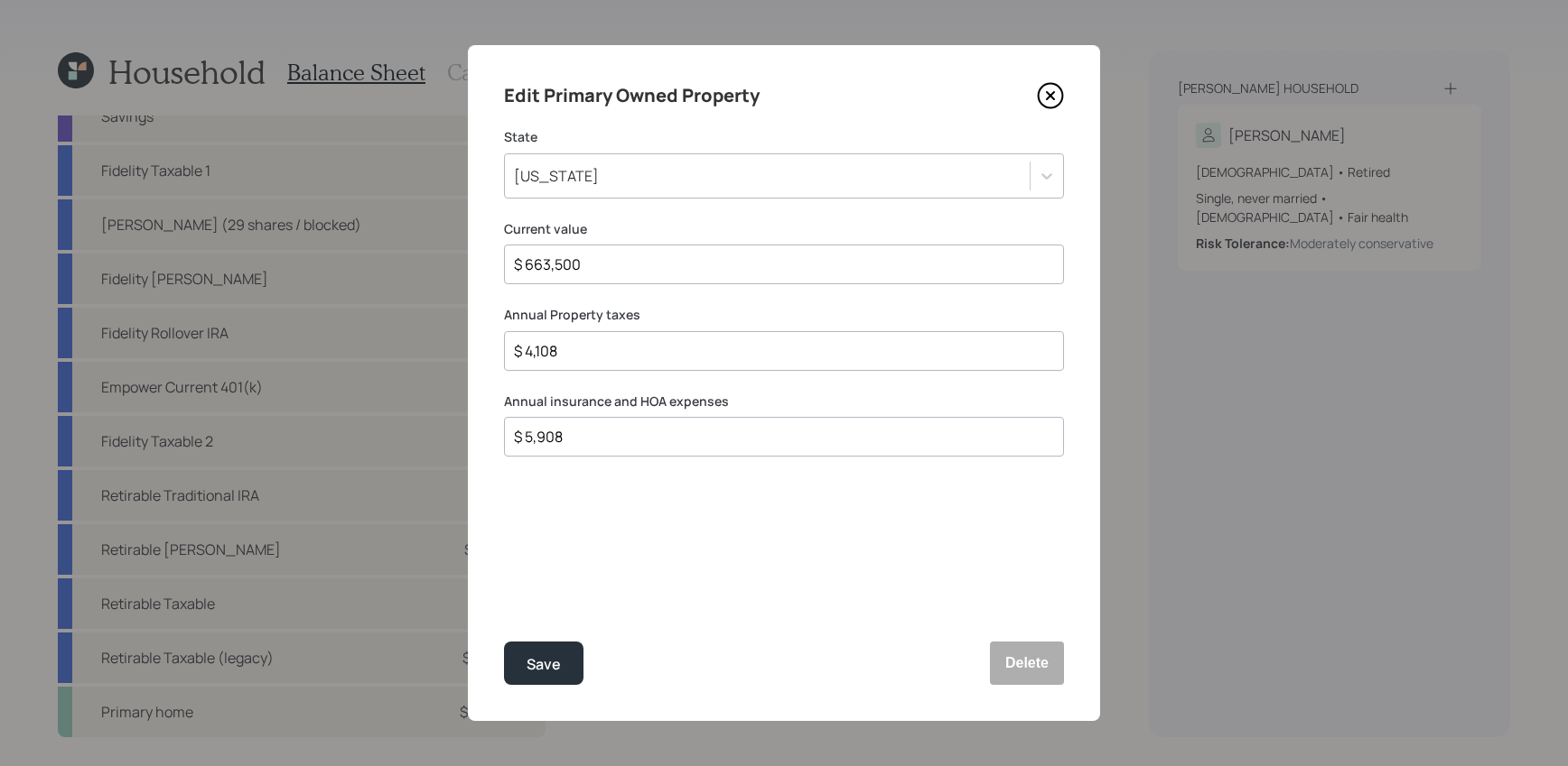
click at [1045, 86] on icon at bounding box center [1050, 96] width 27 height 27
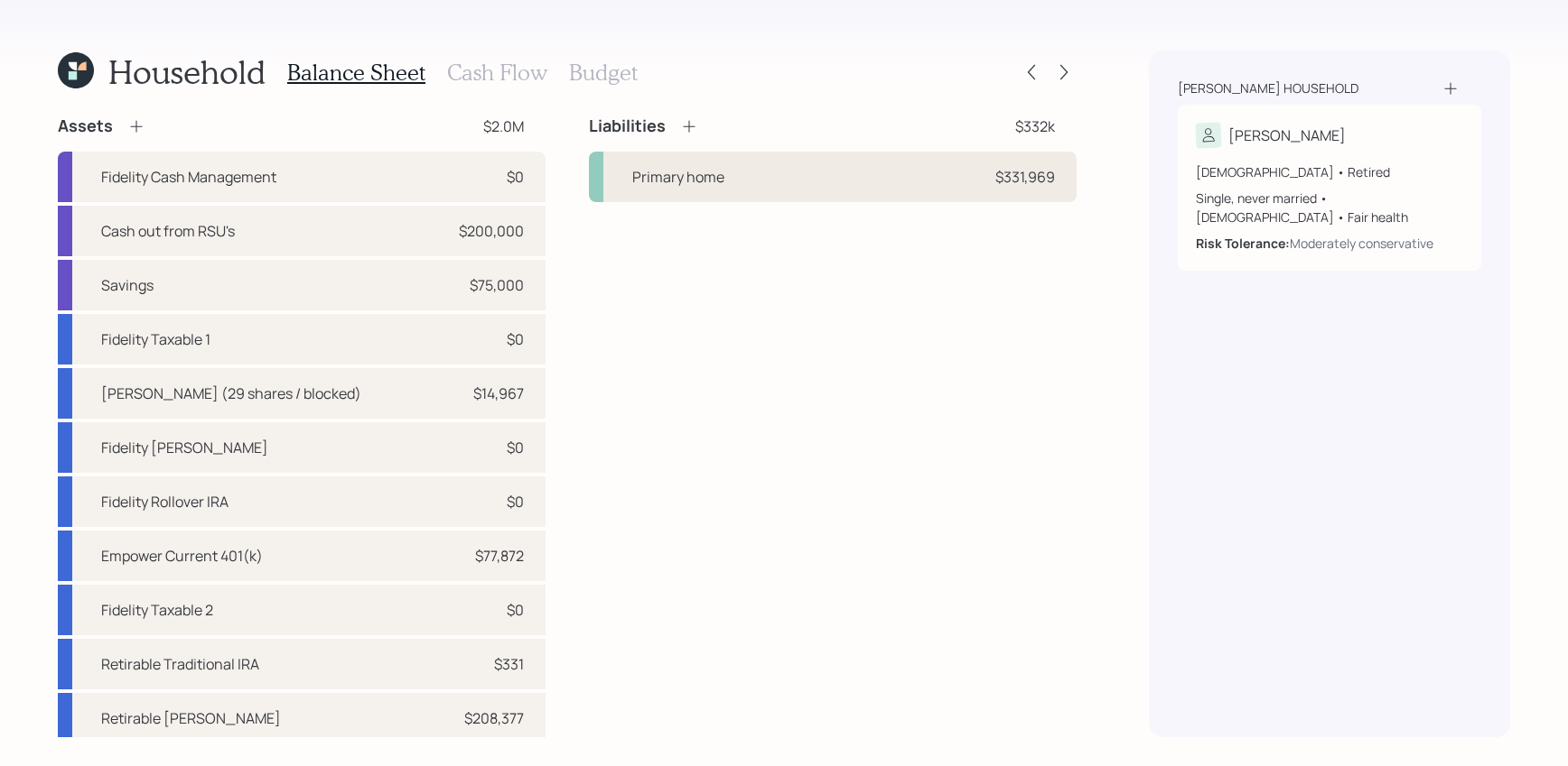
click at [821, 178] on div "Primary home $331,969" at bounding box center [833, 177] width 488 height 51
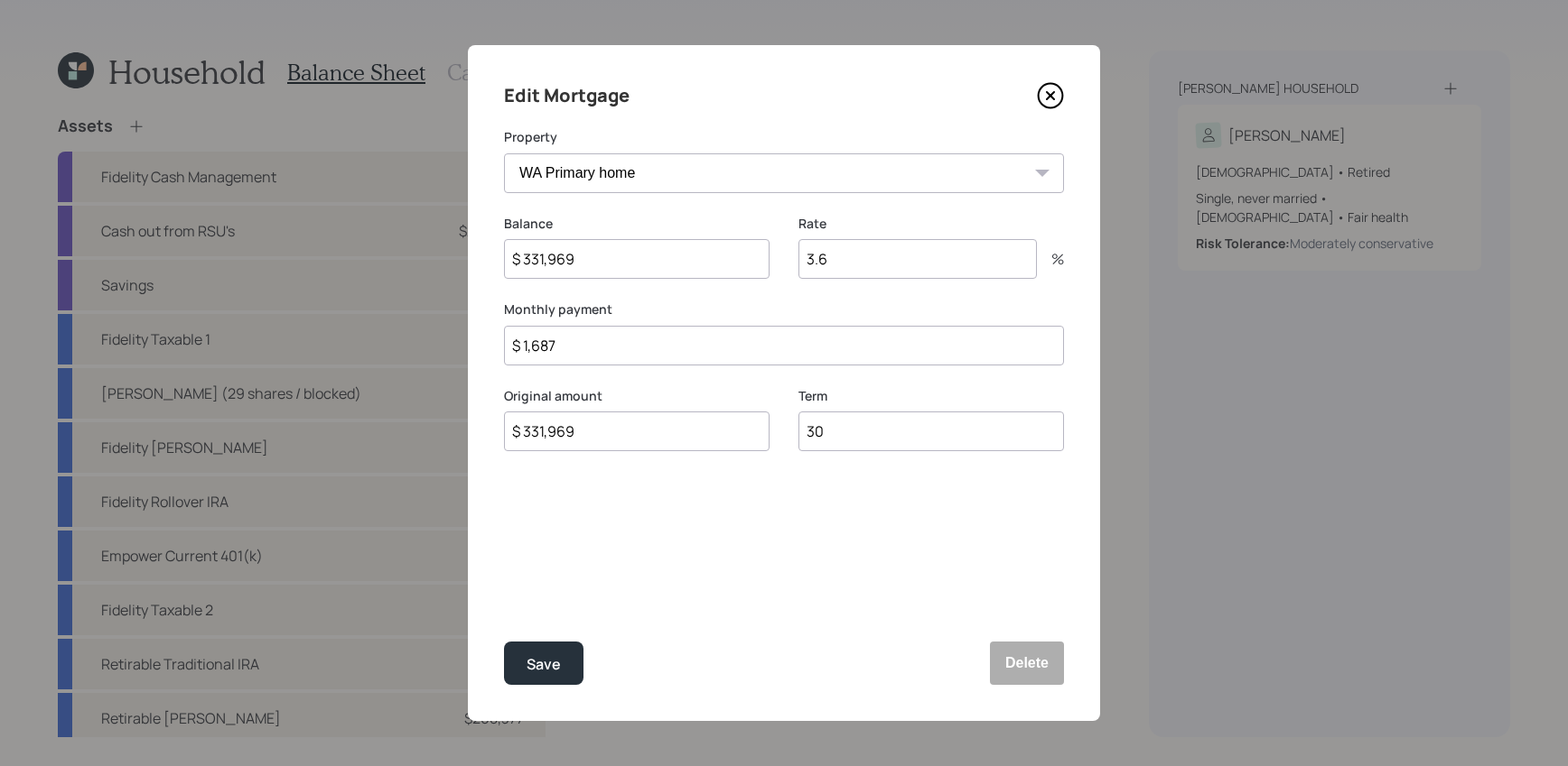
click at [1056, 82] on div "Edit Mortgage" at bounding box center [784, 96] width 560 height 29
click at [1056, 88] on icon at bounding box center [1050, 96] width 27 height 27
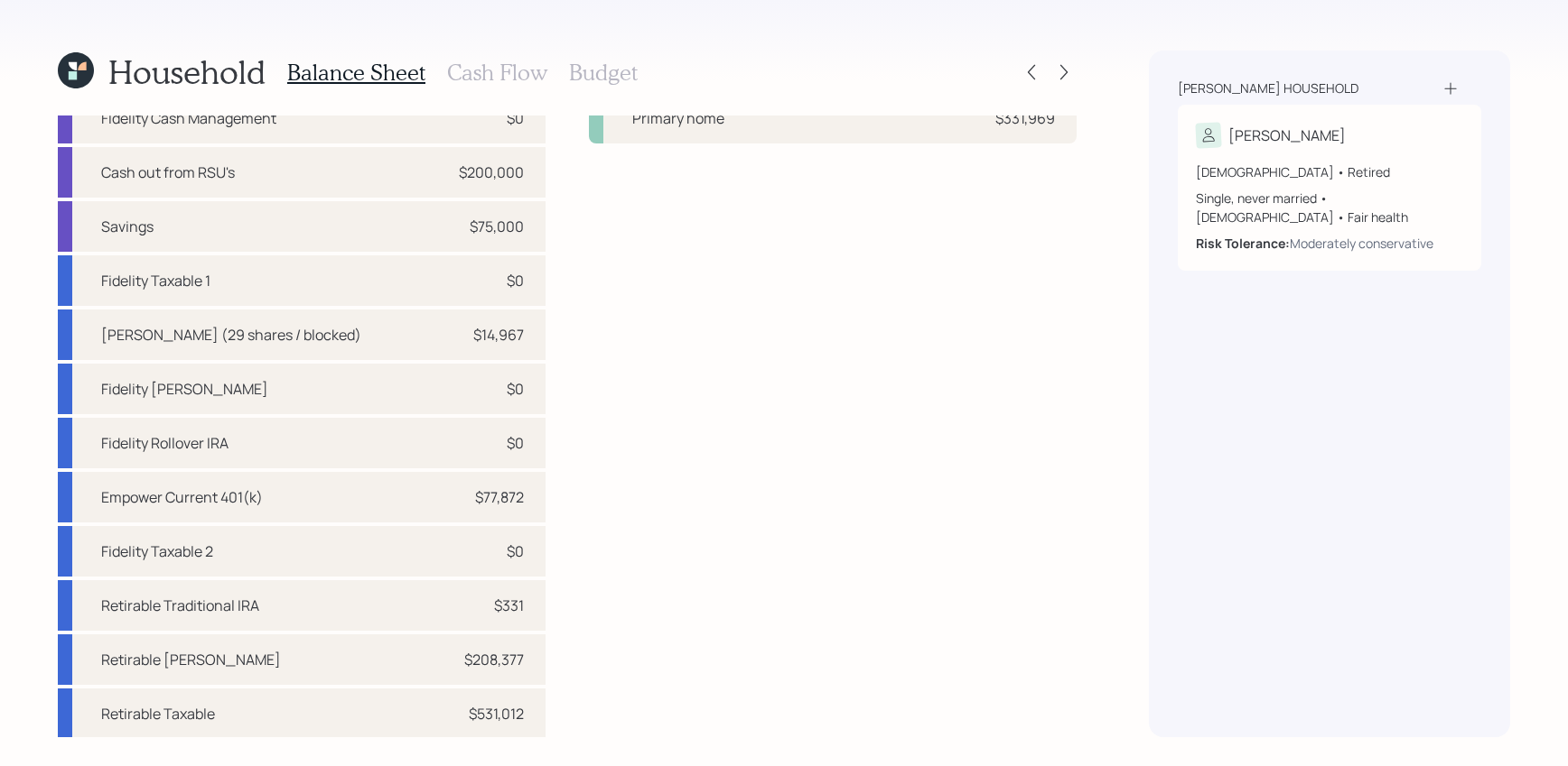
scroll to position [61, 0]
click at [1066, 72] on icon at bounding box center [1064, 73] width 18 height 18
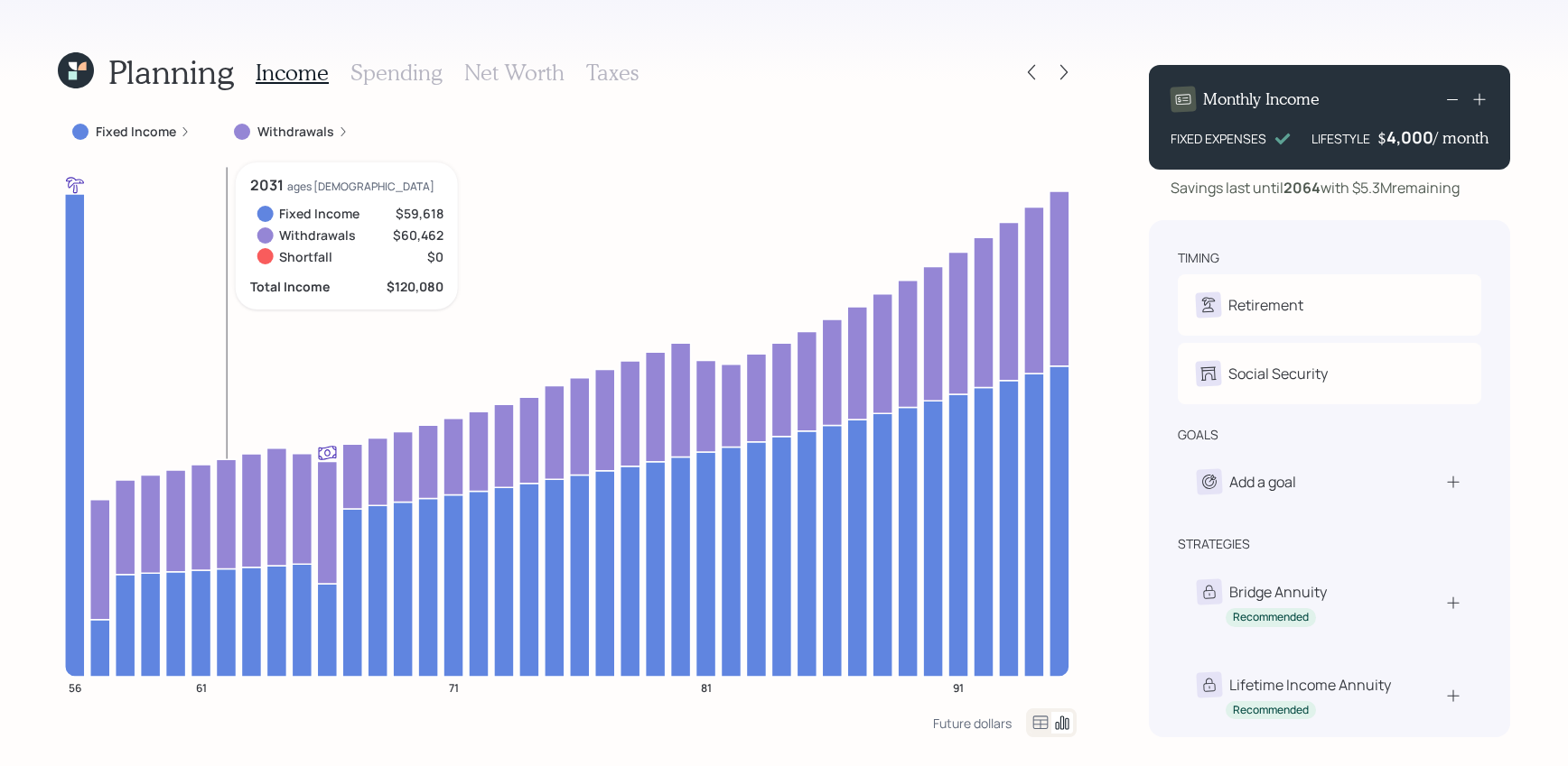
click at [134, 134] on label "Fixed Income" at bounding box center [136, 131] width 81 height 18
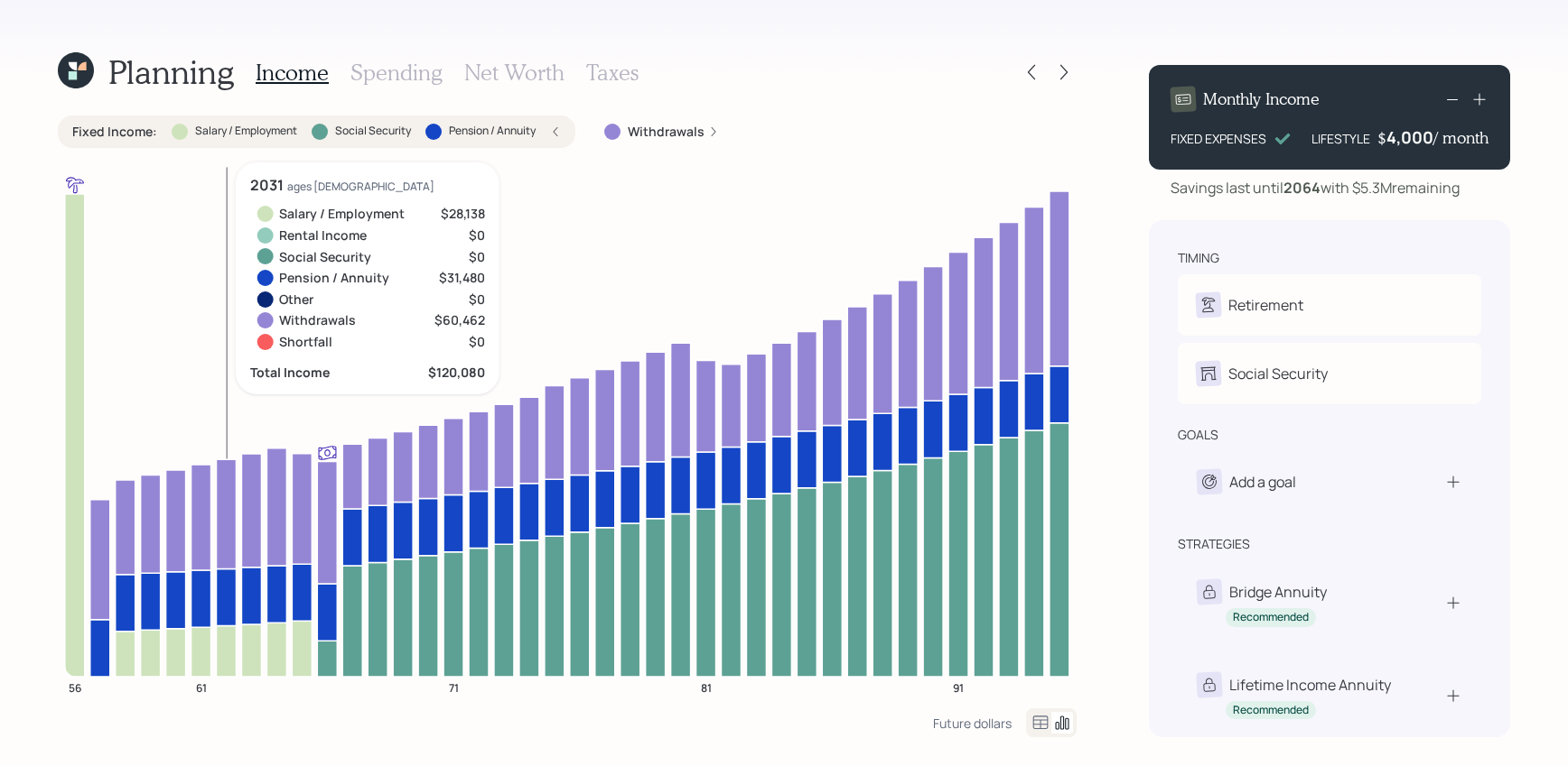
click at [134, 134] on label "Fixed Income :" at bounding box center [115, 131] width 85 height 18
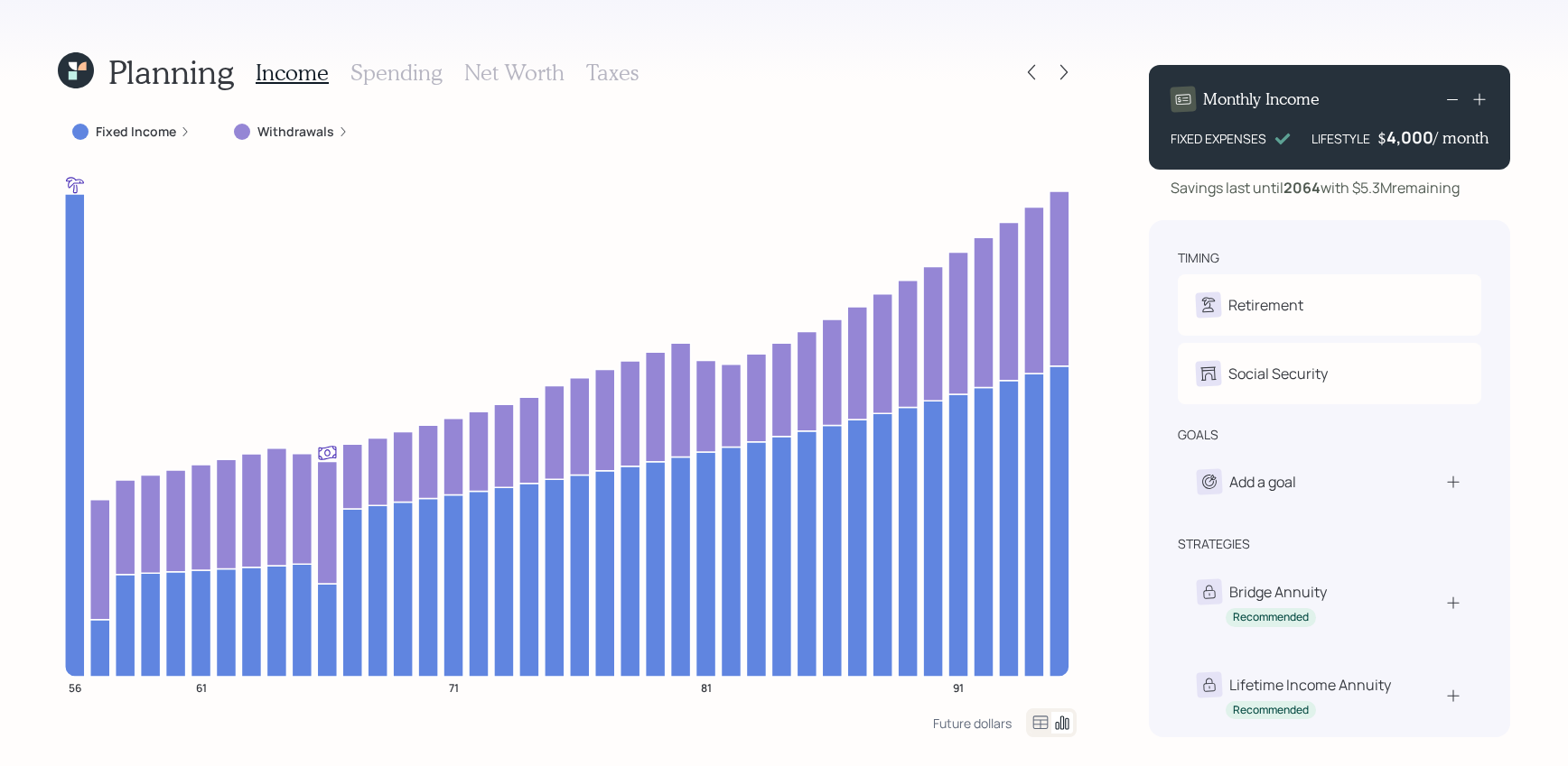
click at [160, 140] on div "Fixed Income" at bounding box center [131, 131] width 147 height 33
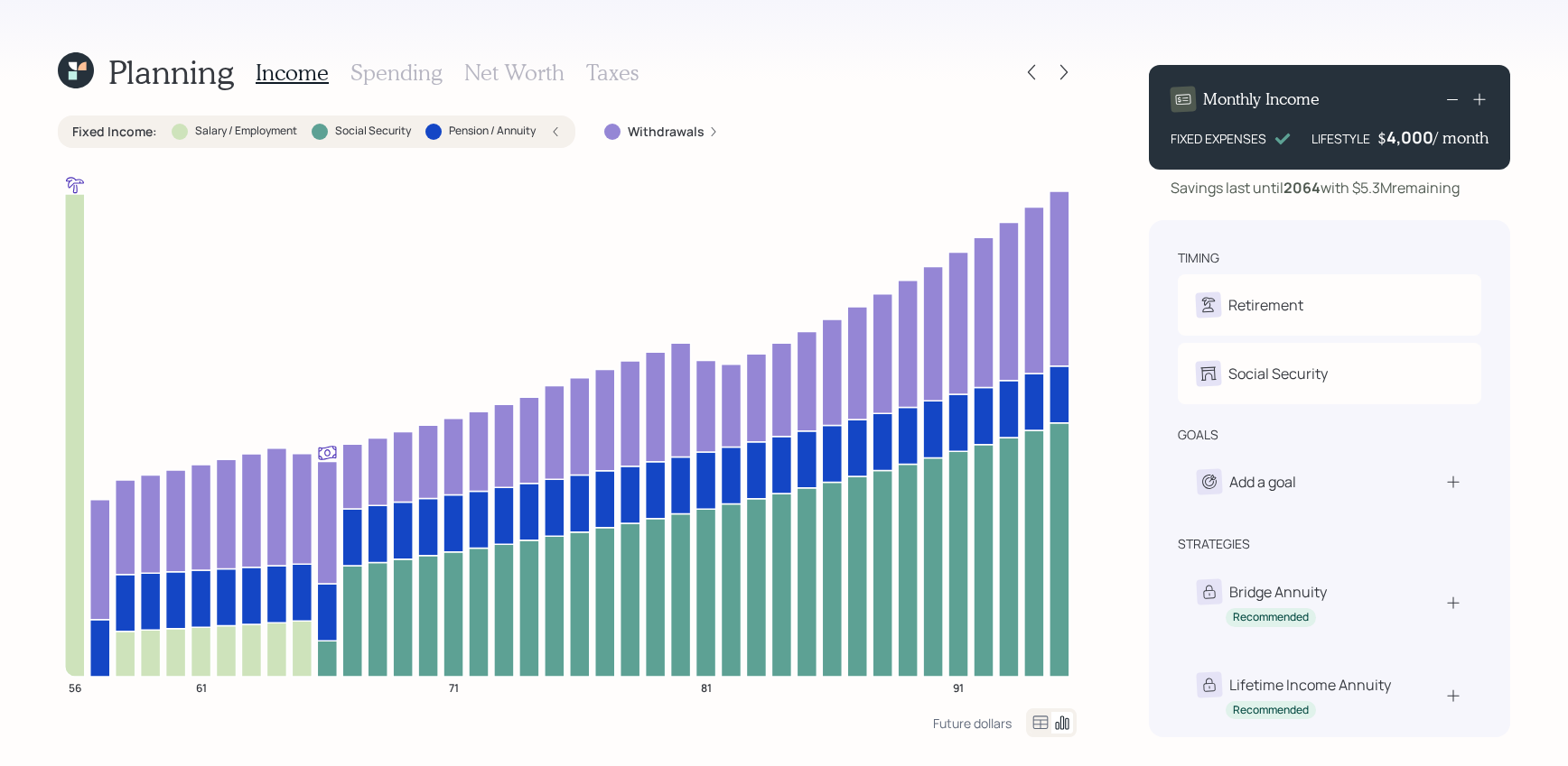
click at [54, 89] on div "Planning Income Spending Net Worth Taxes Fixed Income : Salary / Employment Soc…" at bounding box center [784, 383] width 1568 height 766
click at [91, 69] on icon at bounding box center [76, 71] width 36 height 36
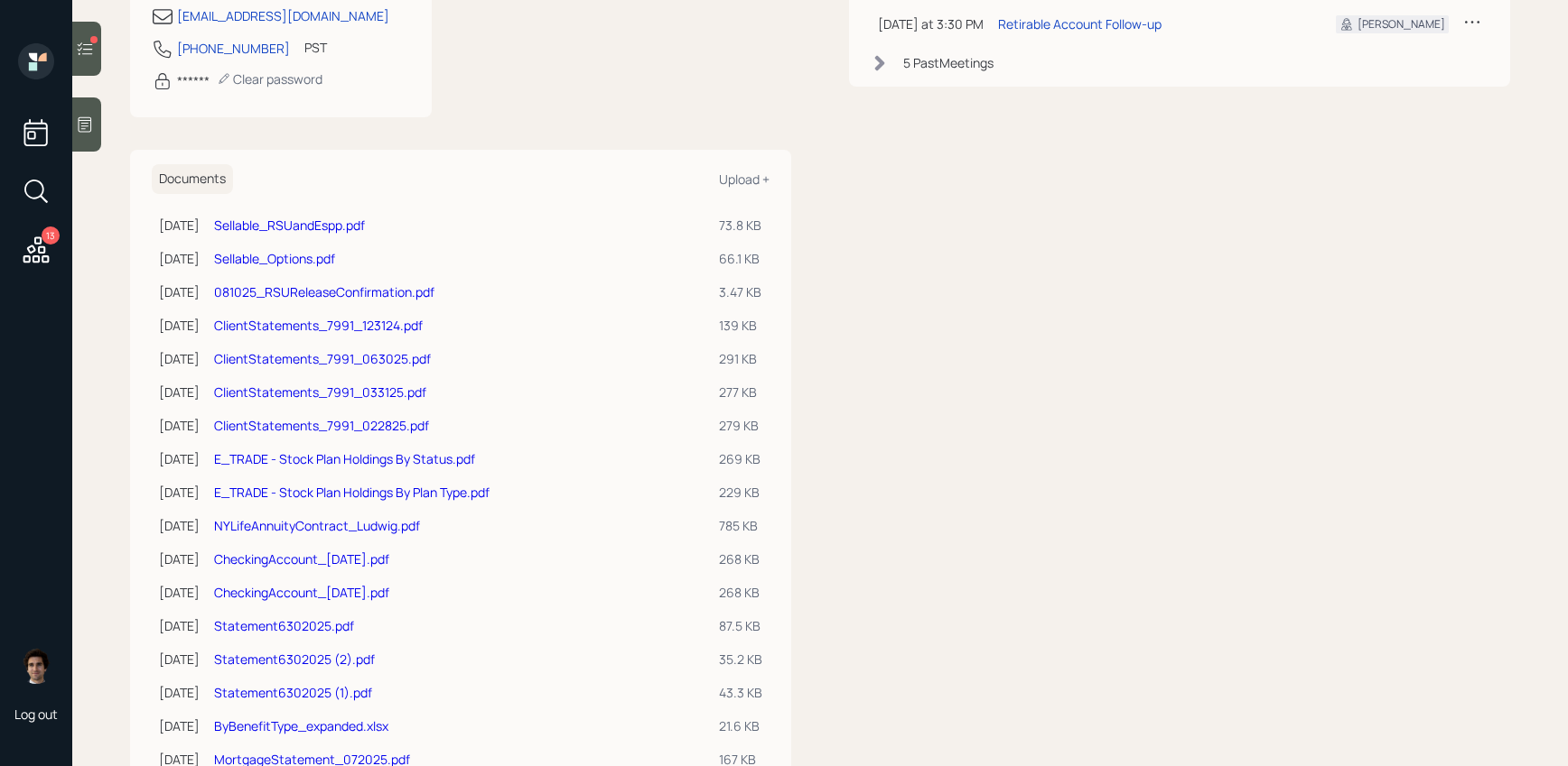
scroll to position [470, 0]
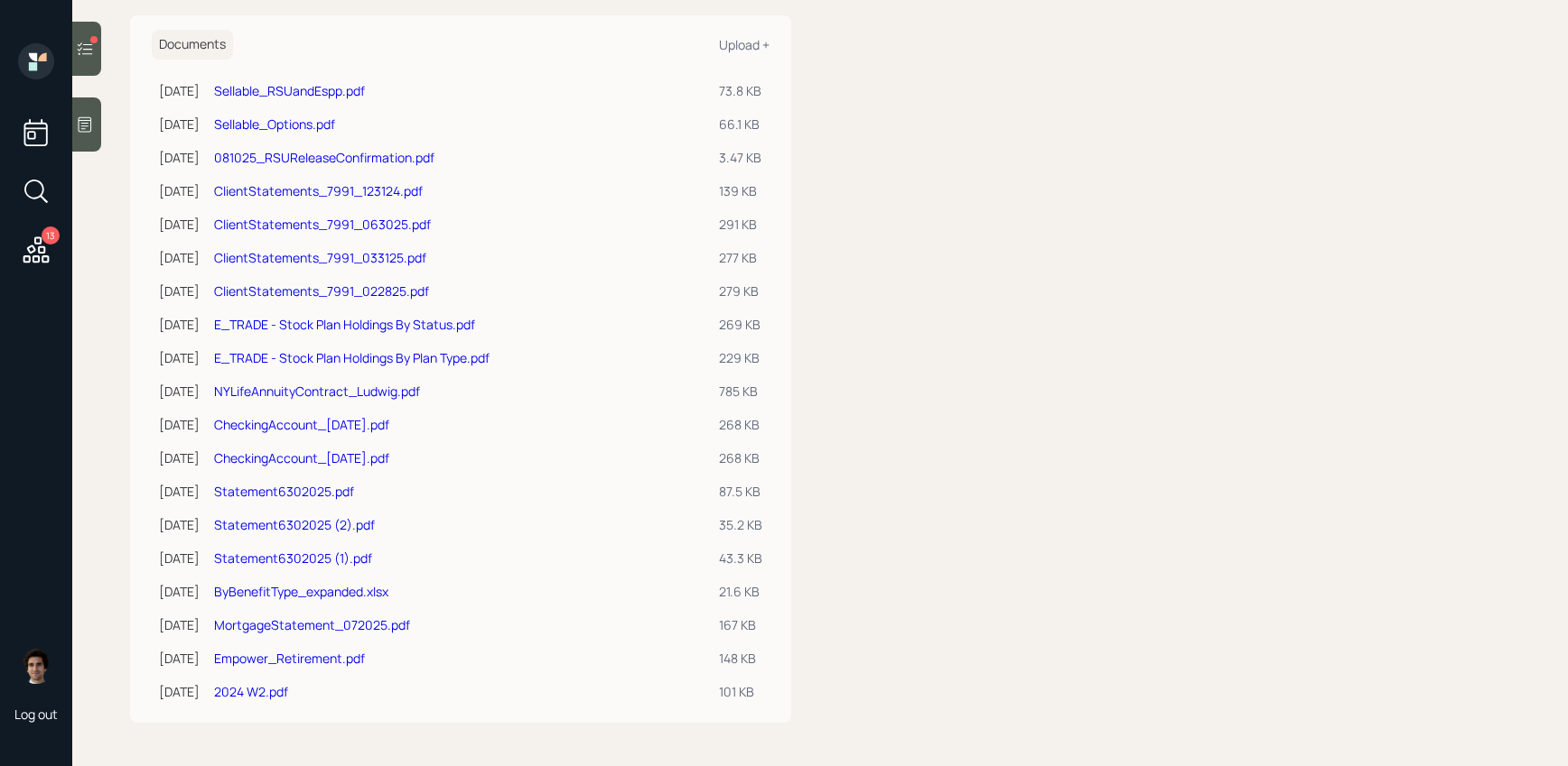
click at [351, 390] on link "NYLifeAnnuityContract_Ludwig.pdf" at bounding box center [317, 391] width 206 height 17
